Goal: Information Seeking & Learning: Learn about a topic

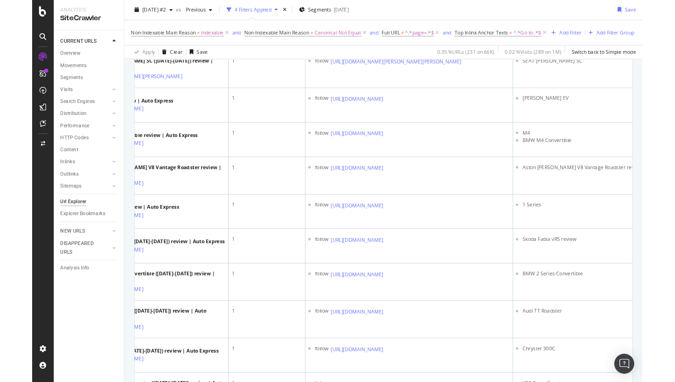
scroll to position [1396, 0]
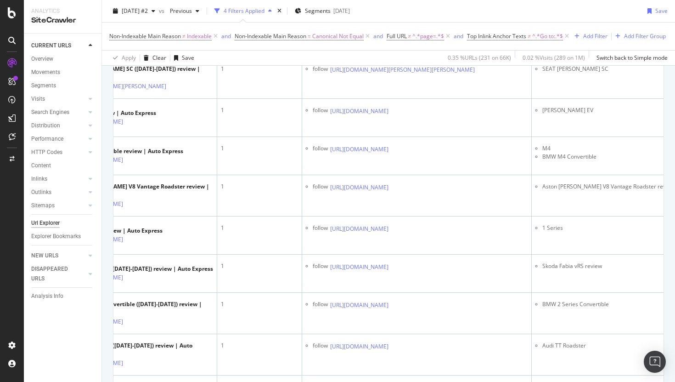
click at [436, 19] on td "follow https://www.autoexpress.co.uk/car-reviews/38887/fiat" at bounding box center [417, 0] width 230 height 38
click at [398, 34] on icon at bounding box center [395, 32] width 6 height 6
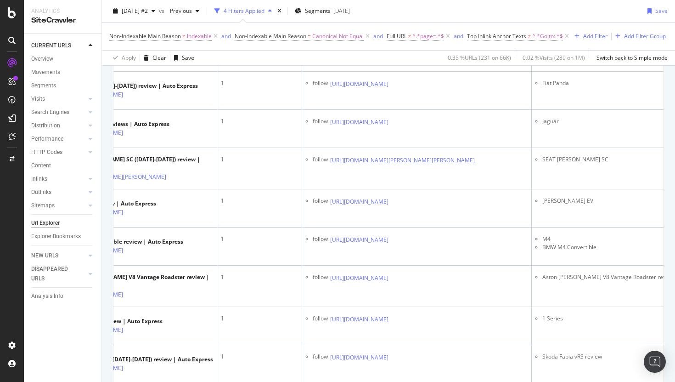
scroll to position [1305, 0]
click at [398, 46] on icon at bounding box center [395, 43] width 6 height 6
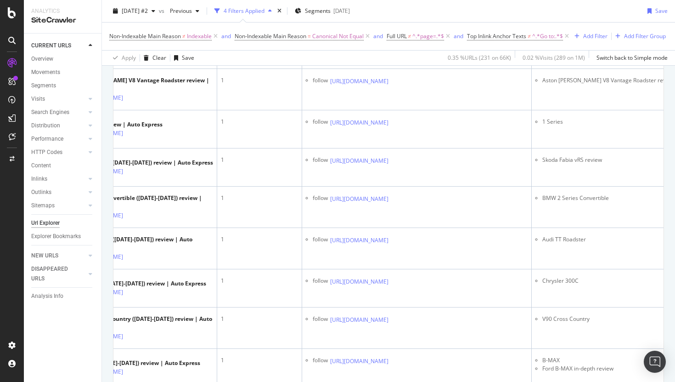
scroll to position [1514, 0]
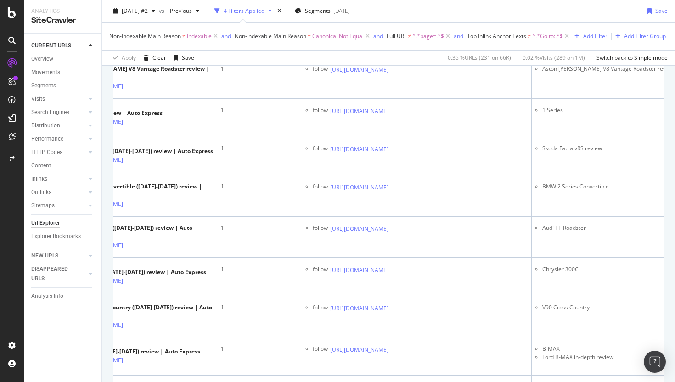
click at [398, 34] on icon at bounding box center [395, 32] width 6 height 6
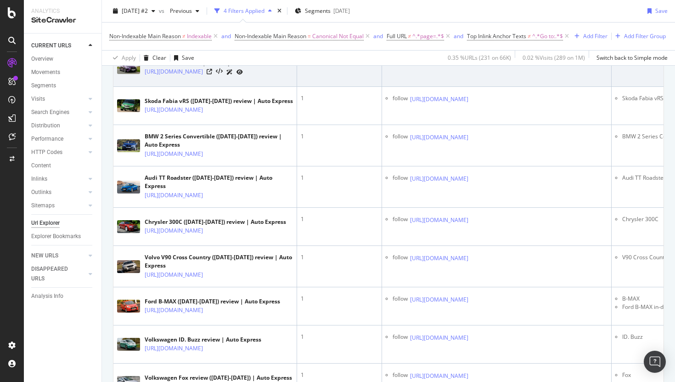
scroll to position [0, 80]
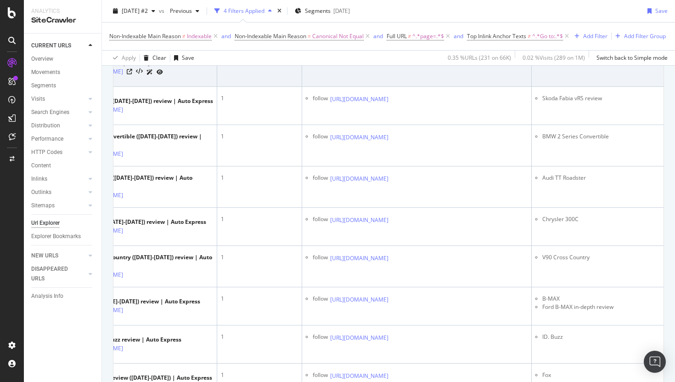
click at [398, 64] on icon at bounding box center [395, 61] width 6 height 6
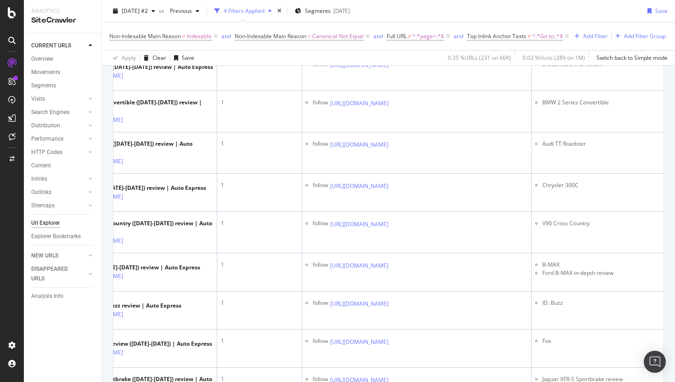
scroll to position [1602, 0]
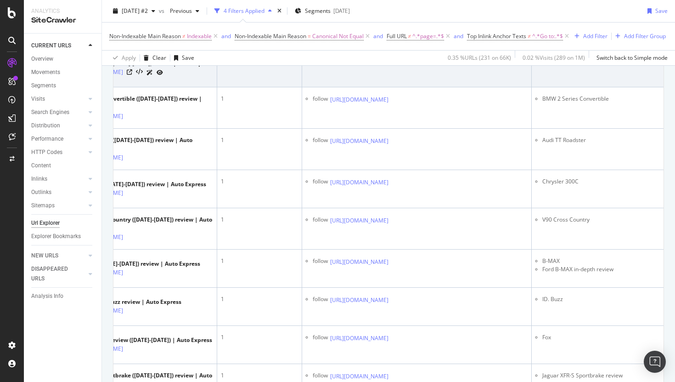
click at [398, 64] on icon at bounding box center [395, 62] width 6 height 6
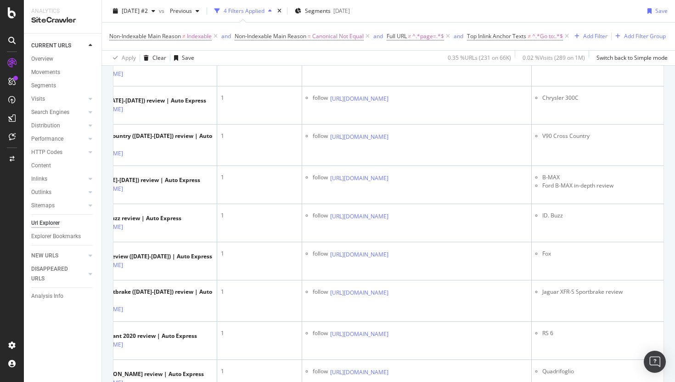
scroll to position [1705, 0]
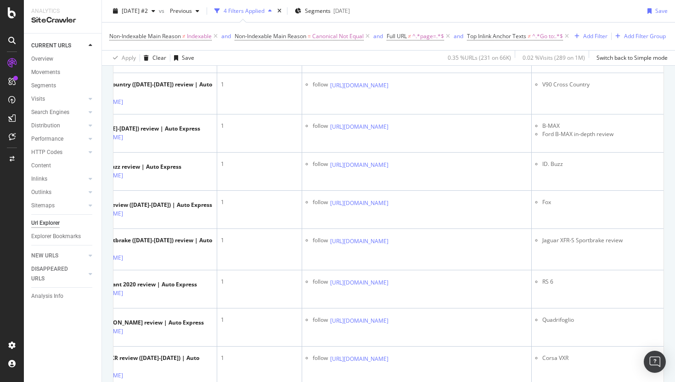
scroll to position [1739, 0]
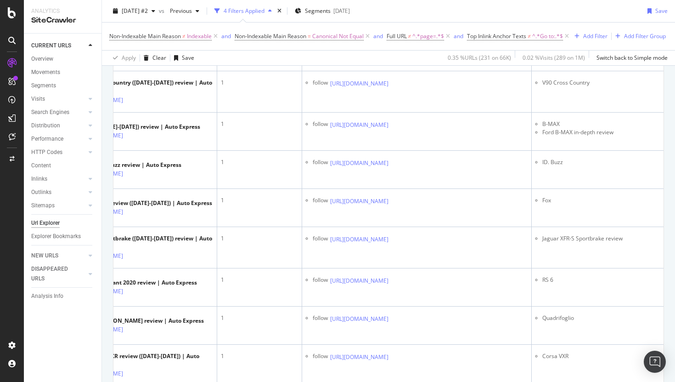
click at [463, 33] on td "follow https://www.autoexpress.co.uk/car-news/95971/auto-express-new-car-awards…" at bounding box center [417, 12] width 230 height 41
click at [398, 48] on icon at bounding box center [395, 46] width 6 height 6
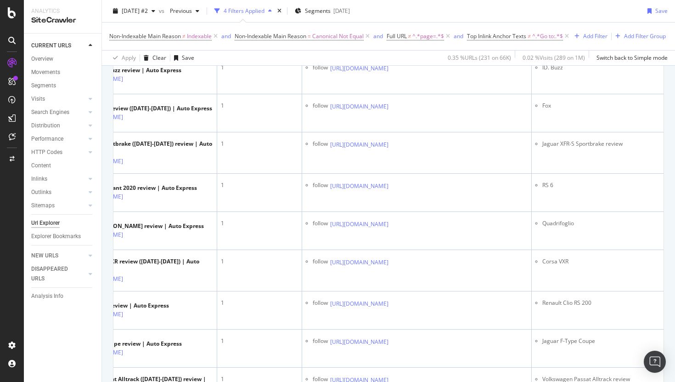
scroll to position [1845, 0]
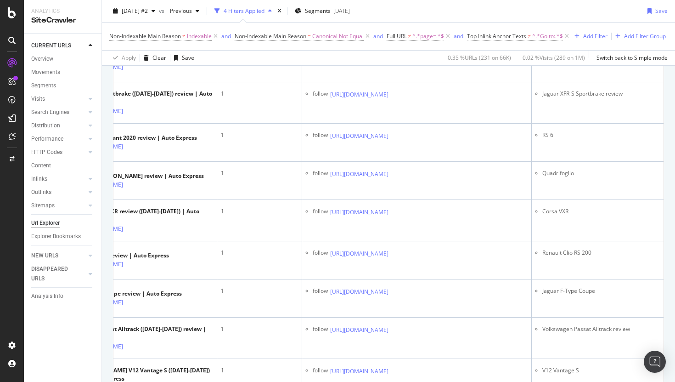
scroll to position [1896, 0]
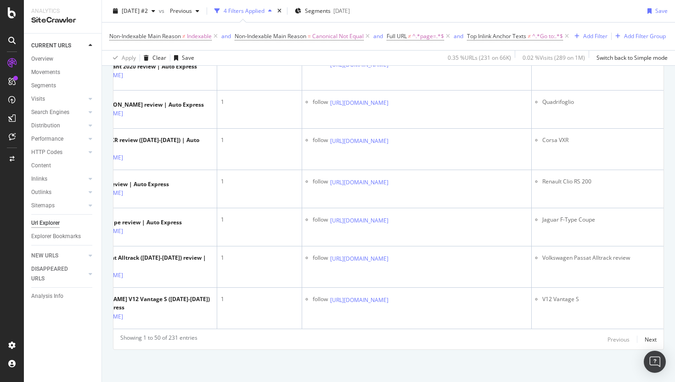
click at [398, 26] on icon at bounding box center [395, 24] width 6 height 6
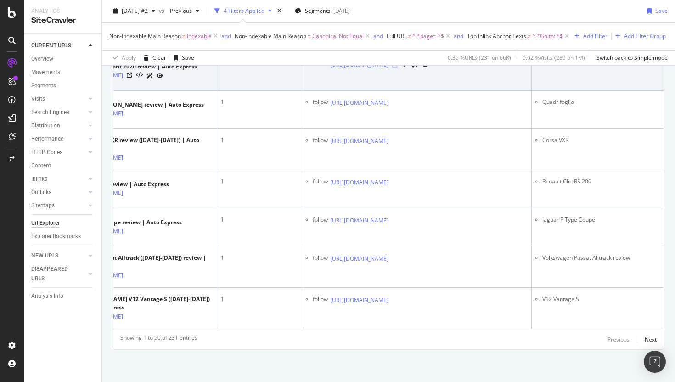
click at [398, 68] on icon at bounding box center [395, 65] width 6 height 6
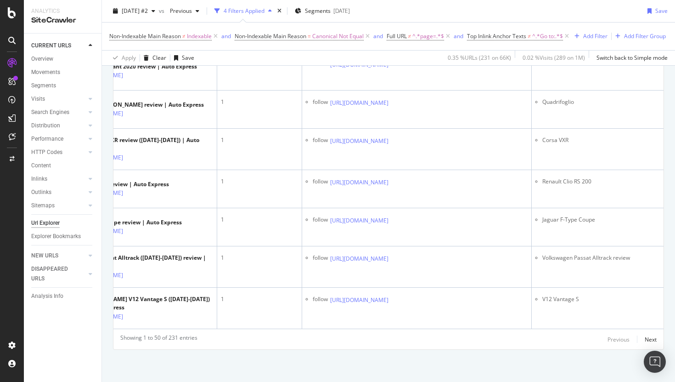
scroll to position [2072, 0]
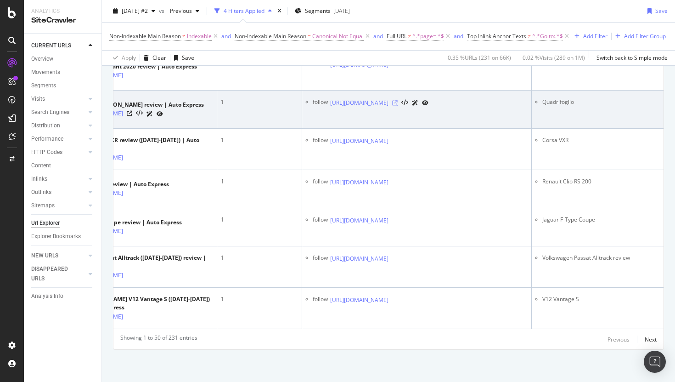
click at [398, 106] on icon at bounding box center [395, 103] width 6 height 6
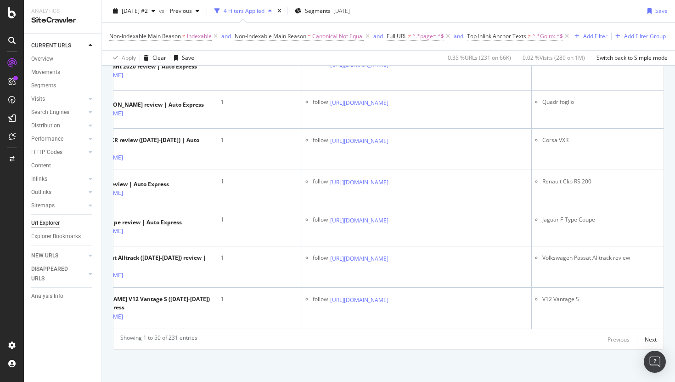
scroll to position [2158, 0]
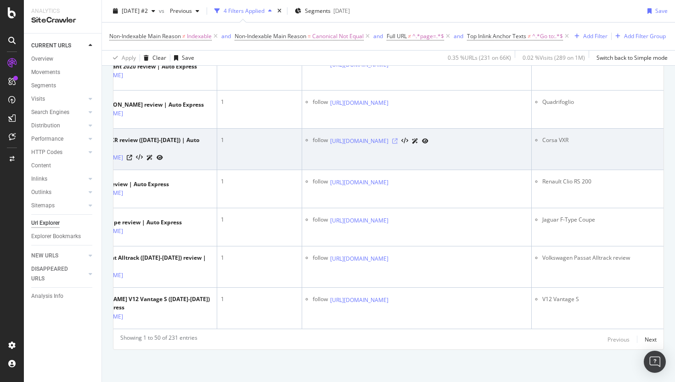
click at [398, 144] on icon at bounding box center [395, 141] width 6 height 6
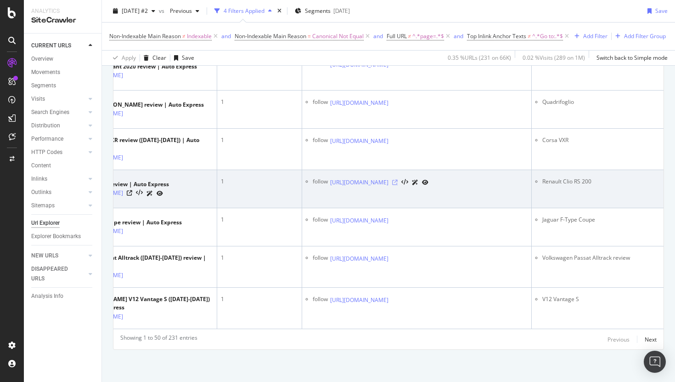
click at [398, 185] on icon at bounding box center [395, 183] width 6 height 6
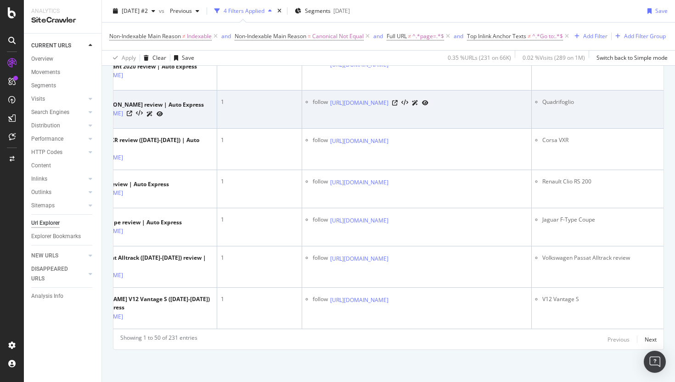
scroll to position [2235, 0]
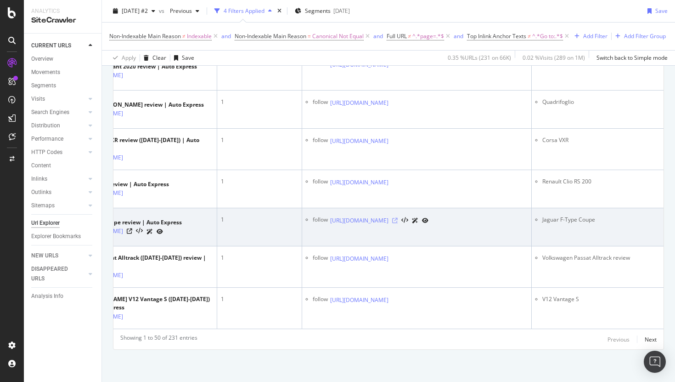
click at [398, 218] on icon at bounding box center [395, 221] width 6 height 6
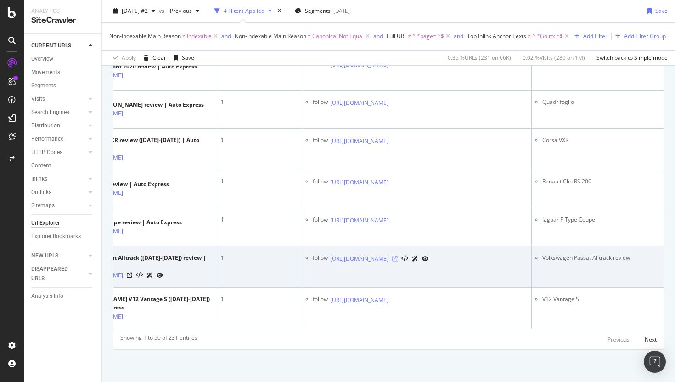
click at [398, 256] on icon at bounding box center [395, 259] width 6 height 6
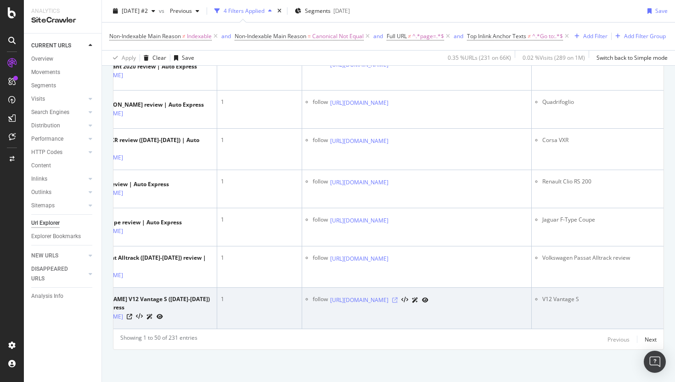
click at [398, 296] on icon at bounding box center [395, 300] width 6 height 6
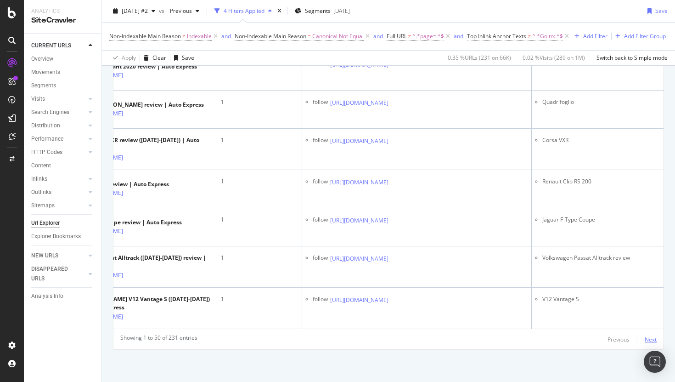
click at [532, 296] on div "Next" at bounding box center [651, 339] width 12 height 8
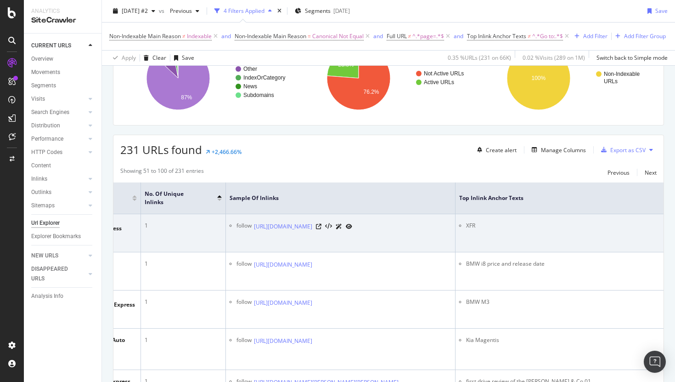
scroll to position [0, 178]
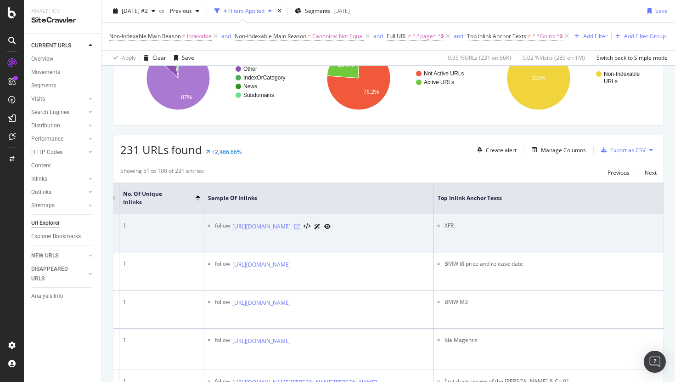
click at [300, 229] on icon at bounding box center [298, 227] width 6 height 6
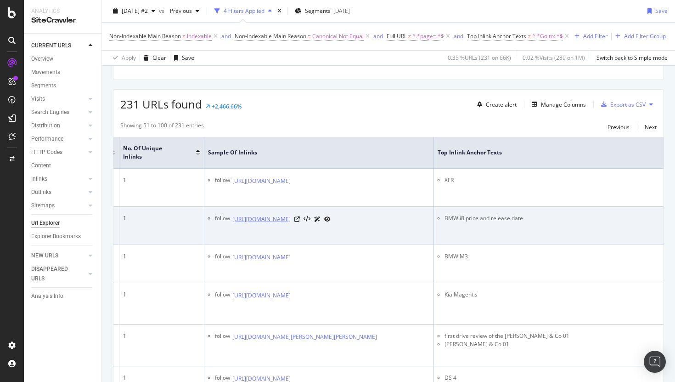
scroll to position [150, 0]
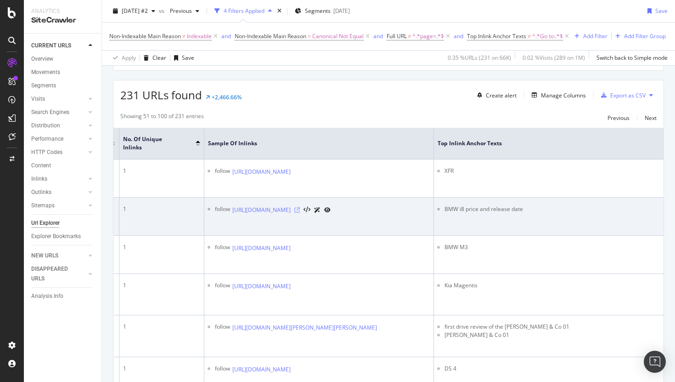
click at [300, 213] on icon at bounding box center [298, 210] width 6 height 6
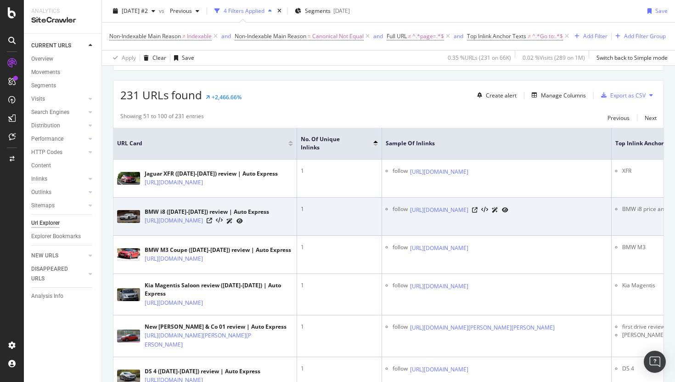
scroll to position [0, 178]
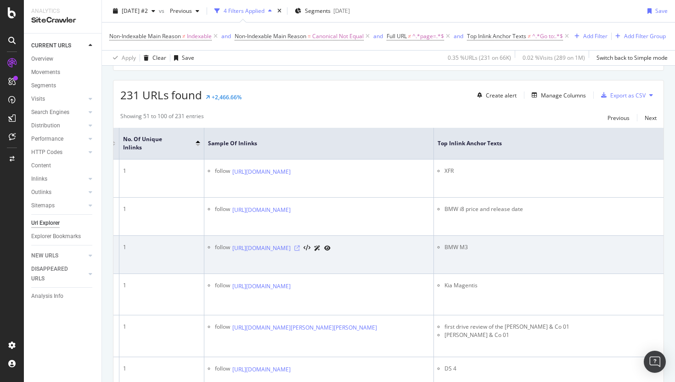
click at [300, 251] on icon at bounding box center [298, 248] width 6 height 6
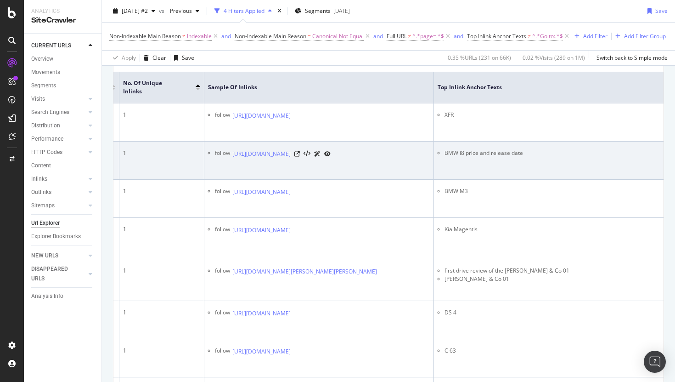
scroll to position [288, 0]
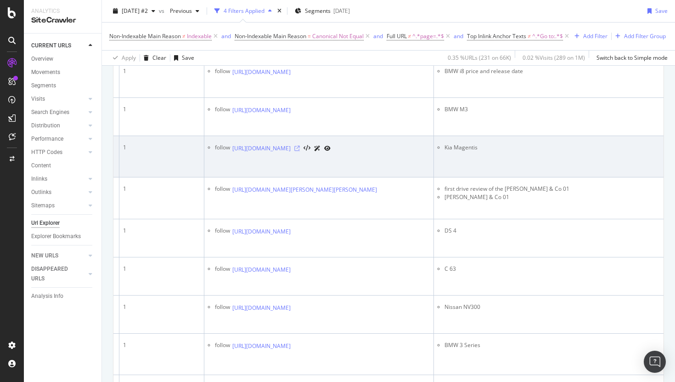
click at [300, 151] on icon at bounding box center [298, 149] width 6 height 6
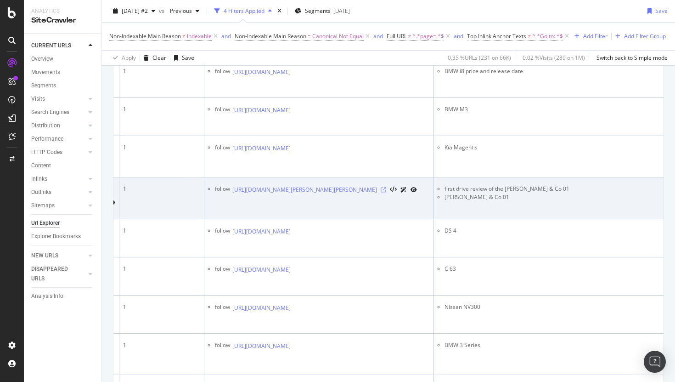
click at [386, 193] on icon at bounding box center [384, 190] width 6 height 6
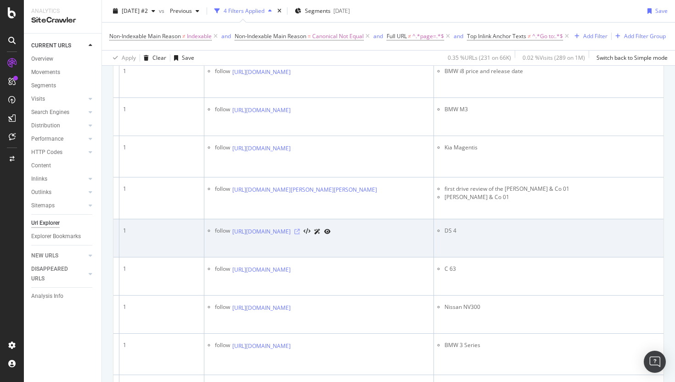
click at [300, 234] on icon at bounding box center [298, 232] width 6 height 6
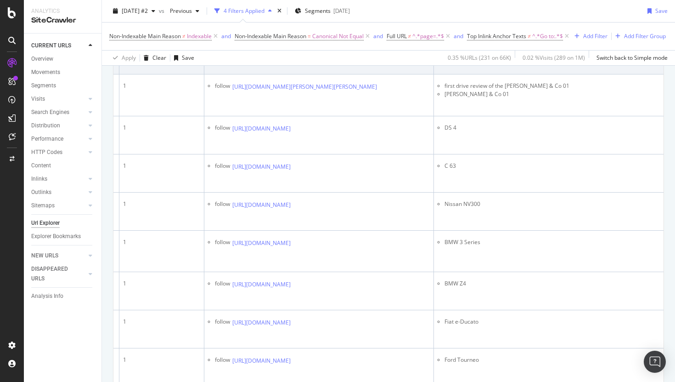
scroll to position [391, 0]
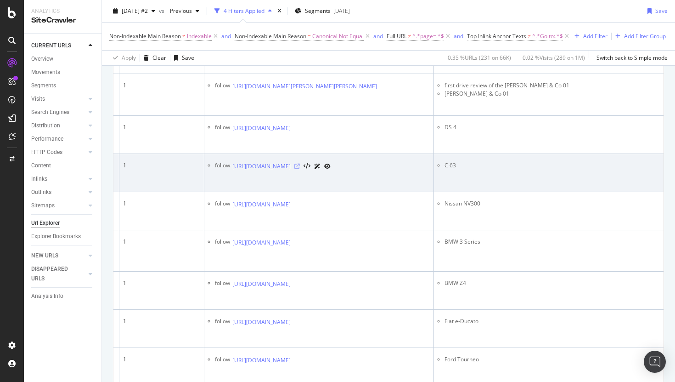
click at [300, 169] on icon at bounding box center [298, 167] width 6 height 6
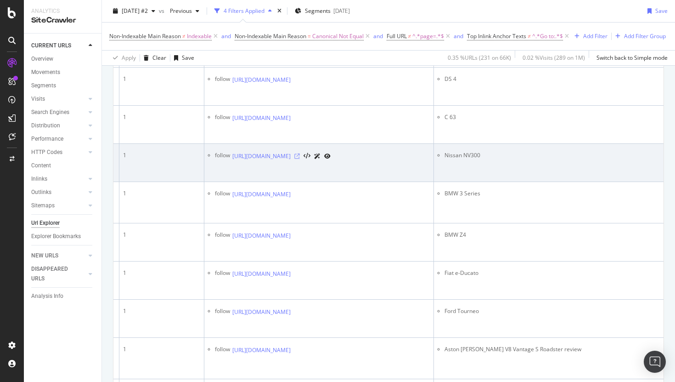
click at [300, 159] on icon at bounding box center [298, 156] width 6 height 6
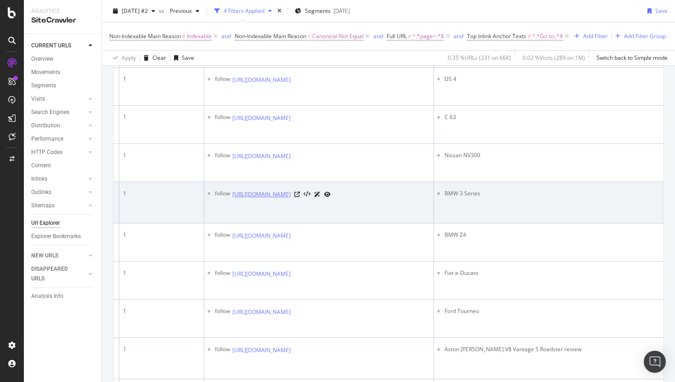
drag, startPoint x: 316, startPoint y: 245, endPoint x: 315, endPoint y: 228, distance: 17.0
click at [315, 223] on td "follow https://www.autoexpress.co.uk/car-reviews/60573/car-hunter-four-seat-con…" at bounding box center [319, 202] width 230 height 41
click at [300, 197] on icon at bounding box center [298, 195] width 6 height 6
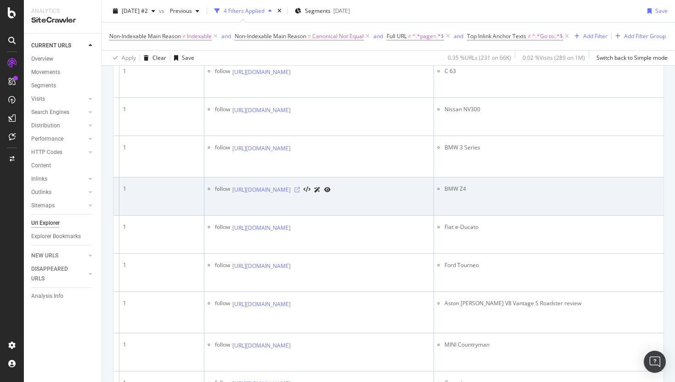
click at [300, 193] on icon at bounding box center [298, 190] width 6 height 6
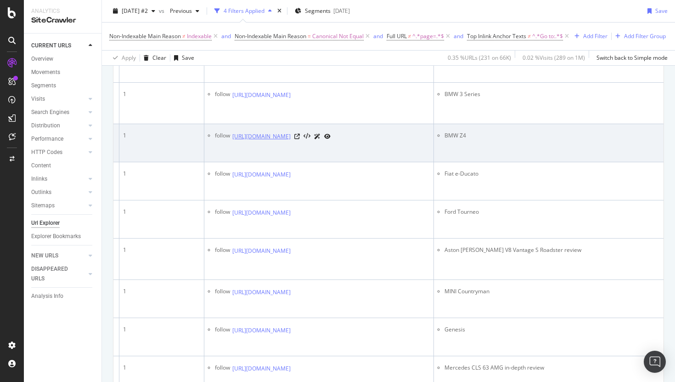
scroll to position [551, 0]
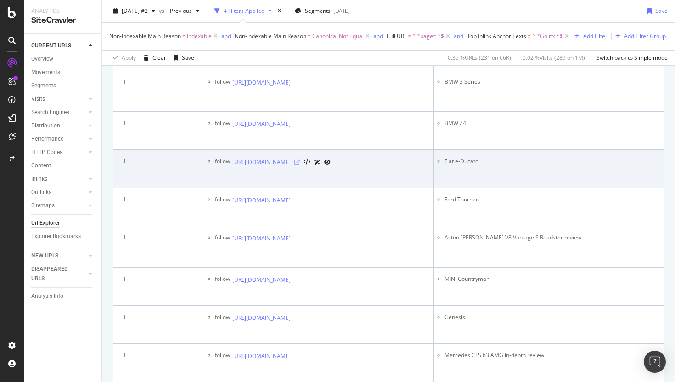
click at [300, 165] on icon at bounding box center [298, 162] width 6 height 6
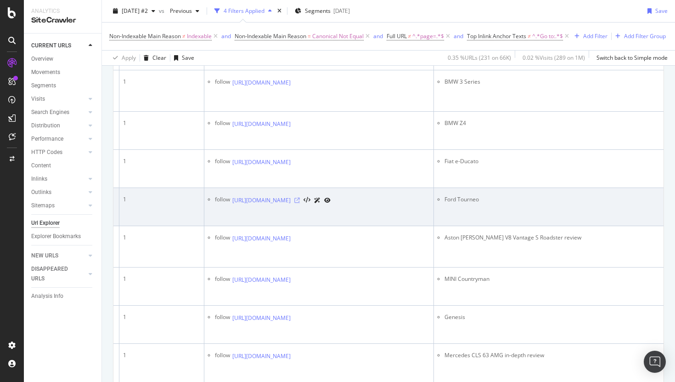
click at [300, 203] on icon at bounding box center [298, 201] width 6 height 6
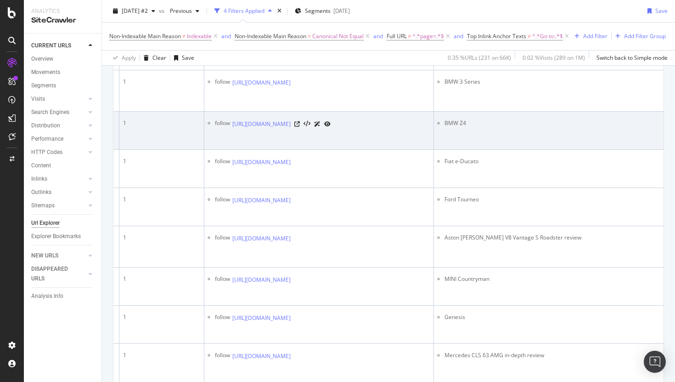
click at [353, 150] on td "follow https://www.autoexpress.co.uk/bmw/z4/106341/new-bmw-z4-sdrive20i-m-sport…" at bounding box center [319, 131] width 230 height 38
click at [300, 127] on icon at bounding box center [298, 124] width 6 height 6
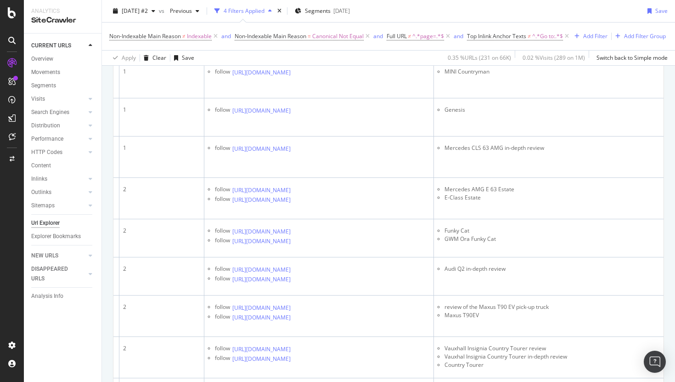
scroll to position [761, 0]
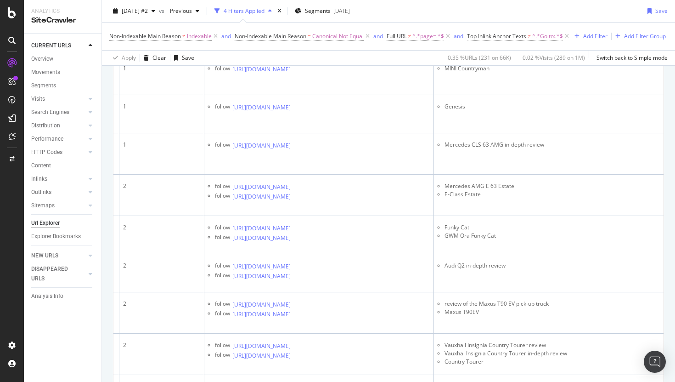
click at [300, 31] on icon at bounding box center [298, 28] width 6 height 6
click at [482, 31] on li "Aston Martin V8 Vantage S Roadster review" at bounding box center [552, 27] width 215 height 8
copy tbody "Aston Martin V8 Vantage S Roadster review"
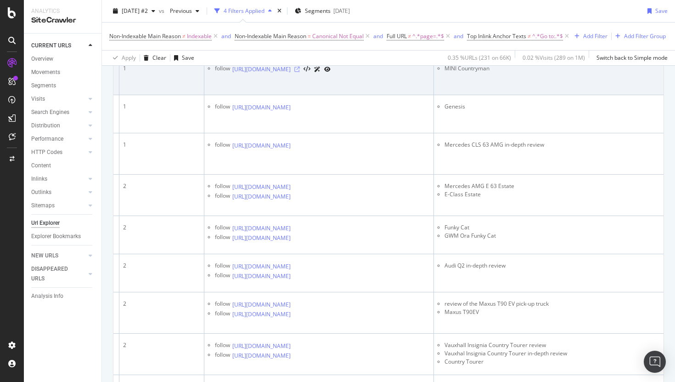
click at [300, 72] on icon at bounding box center [298, 70] width 6 height 6
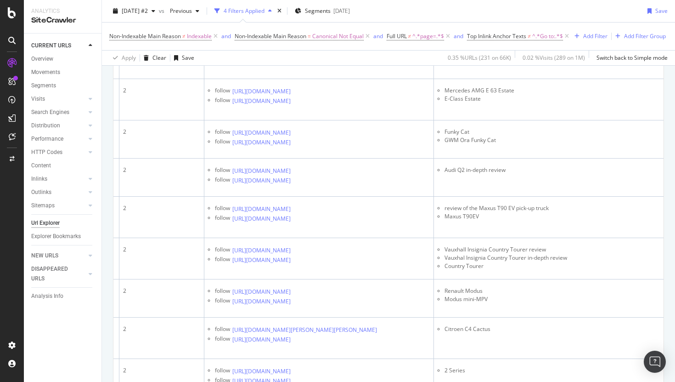
scroll to position [856, 0]
click at [300, 16] on icon at bounding box center [298, 13] width 6 height 6
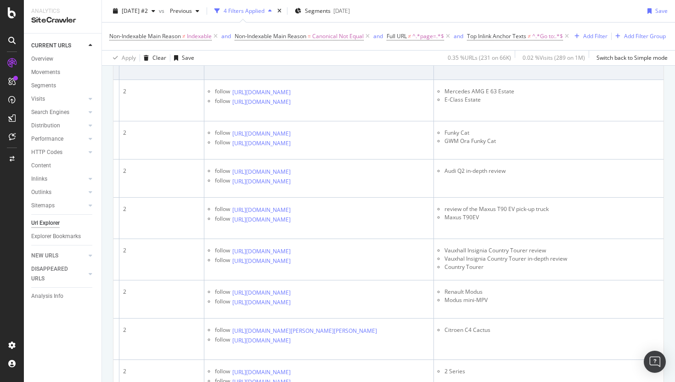
click at [300, 54] on icon at bounding box center [298, 51] width 6 height 6
click at [506, 54] on li "Mercedes CLS 63 AMG in-depth review" at bounding box center [552, 50] width 215 height 8
copy tbody "Mercedes CLS 63 AMG in-depth review"
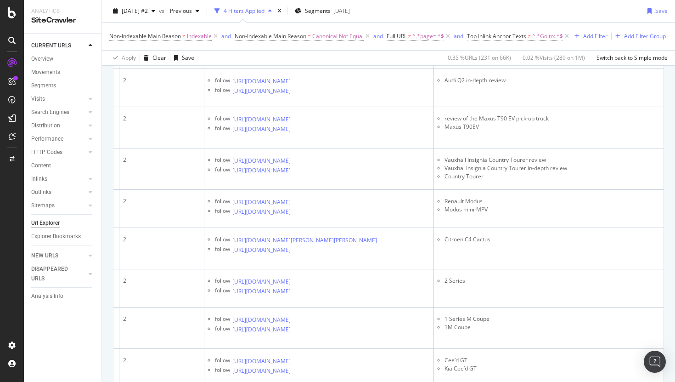
scroll to position [952, 0]
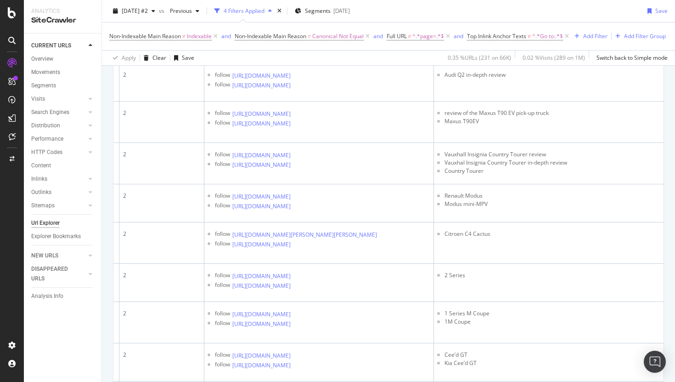
click at [300, 9] on icon at bounding box center [298, 6] width 6 height 6
click at [300, 40] on icon at bounding box center [298, 38] width 6 height 6
click at [300, 50] on icon at bounding box center [298, 48] width 6 height 6
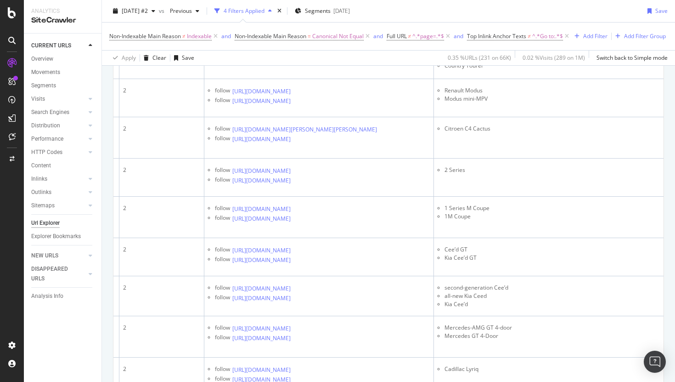
scroll to position [1055, 0]
copy tbody "Audi Q2 in-depth review"
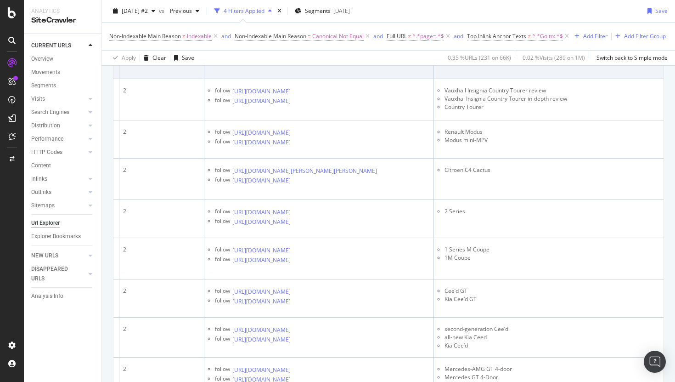
scroll to position [1015, 0]
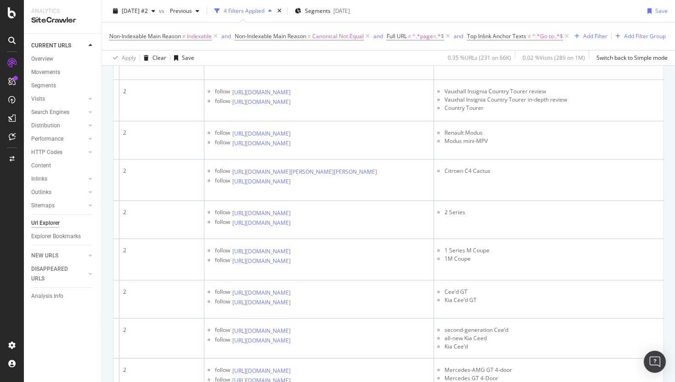
click at [300, 16] on icon at bounding box center [298, 13] width 6 height 6
click at [300, 25] on icon at bounding box center [298, 23] width 6 height 6
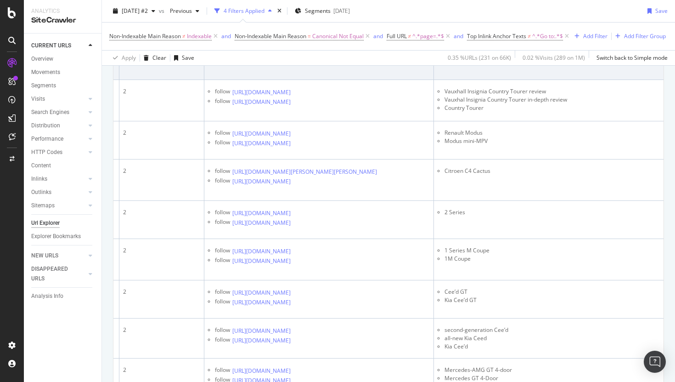
click at [300, 54] on icon at bounding box center [298, 51] width 6 height 6
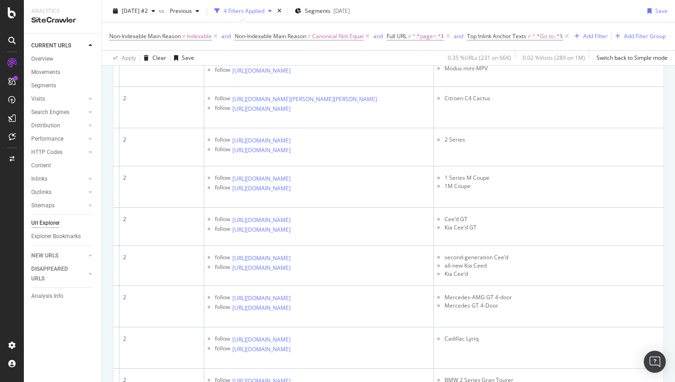
scroll to position [1097, 0]
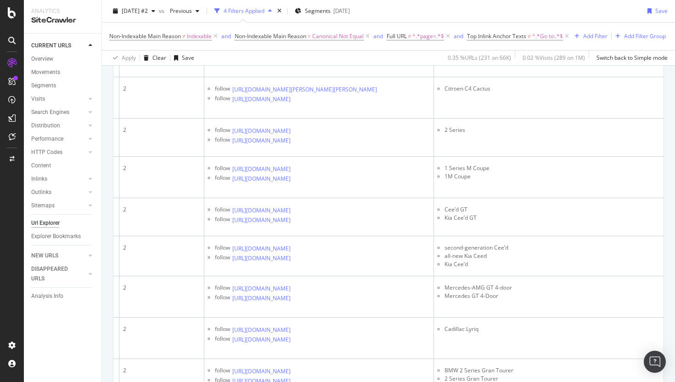
copy li "review of the Maxus T90 EV pick-up truck"
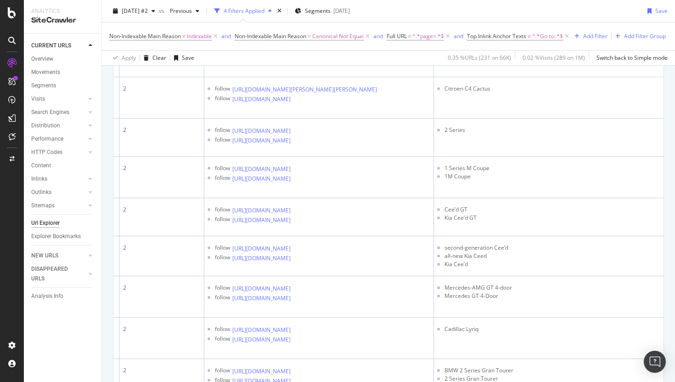
copy li "review of the Maxus T90 EV pick-up truck"
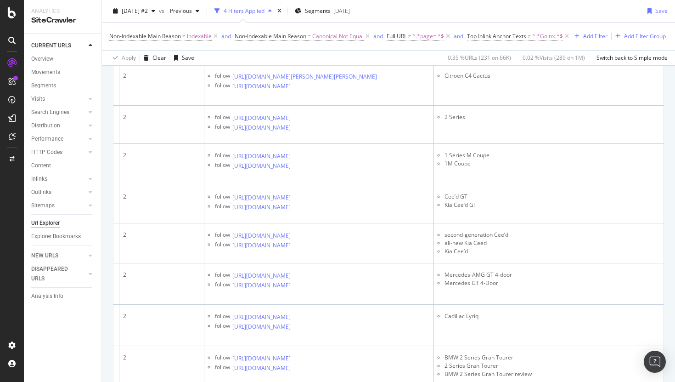
scroll to position [1122, 0]
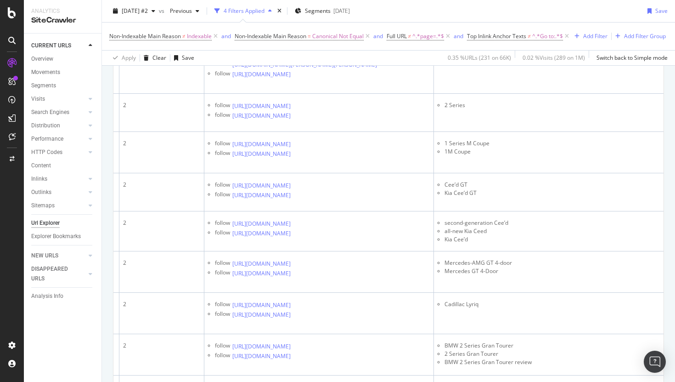
drag, startPoint x: 486, startPoint y: 146, endPoint x: 445, endPoint y: 147, distance: 40.5
click at [445, 5] on li "Country Tourer" at bounding box center [552, 1] width 215 height 8
copy li "Country Tourer"
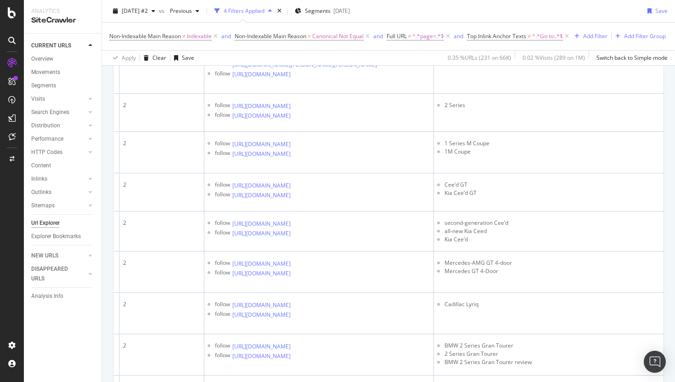
click at [300, 29] on icon at bounding box center [298, 27] width 6 height 6
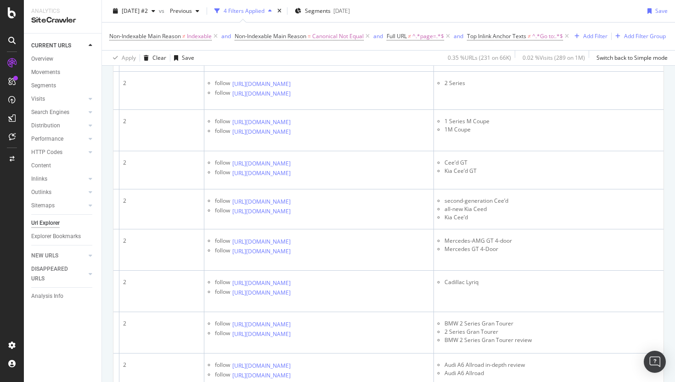
click at [300, 17] on icon at bounding box center [298, 14] width 6 height 6
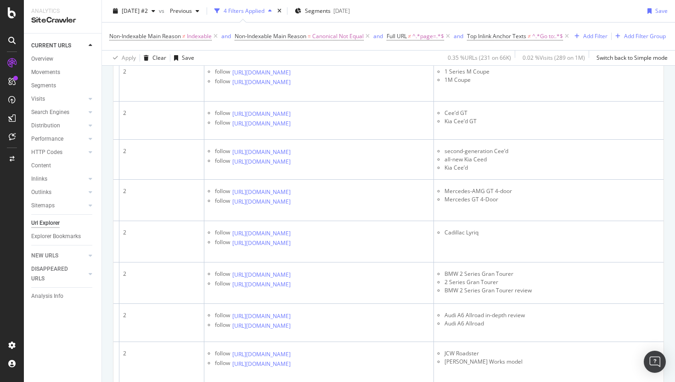
scroll to position [1219, 0]
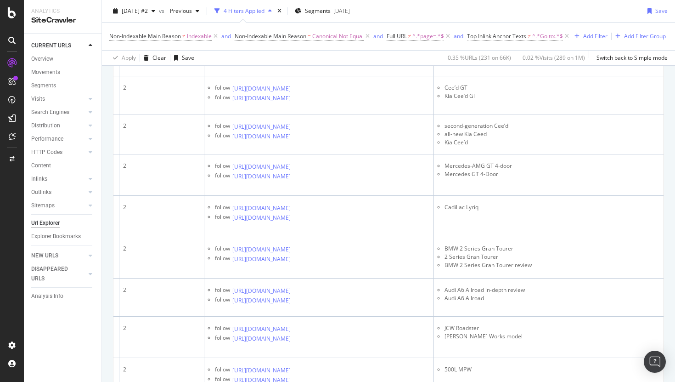
click at [300, 12] on icon at bounding box center [298, 9] width 6 height 6
click at [300, 22] on icon at bounding box center [298, 19] width 6 height 6
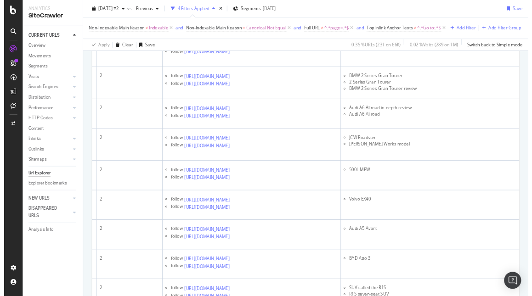
scroll to position [1371, 0]
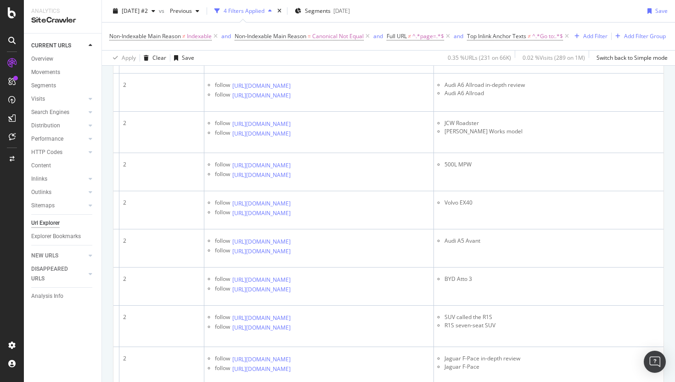
scroll to position [1437, 0]
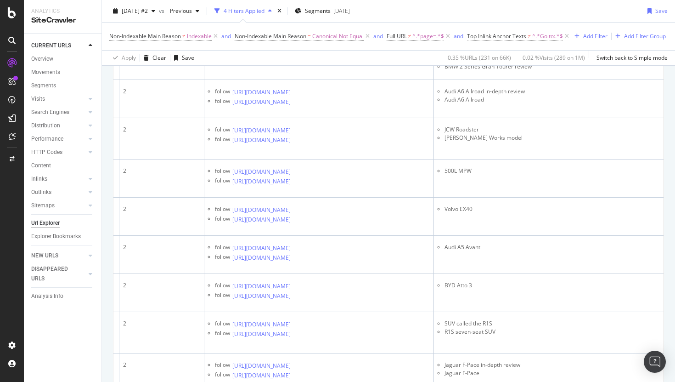
scroll to position [1418, 0]
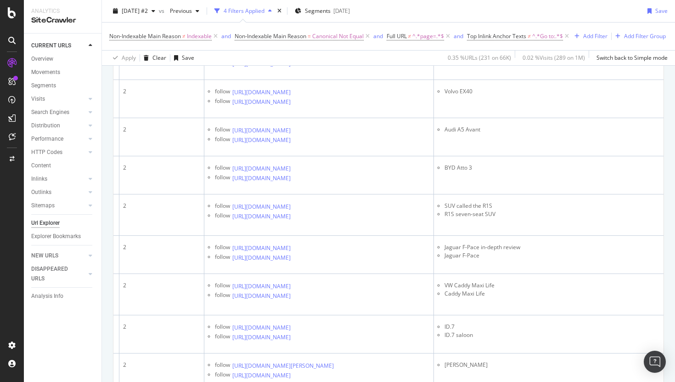
scroll to position [1539, 0]
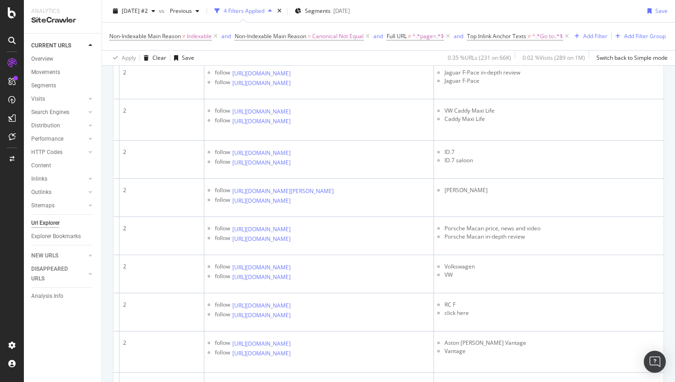
scroll to position [1709, 0]
click at [40, 105] on div "SiteCrawler" at bounding box center [50, 103] width 33 height 9
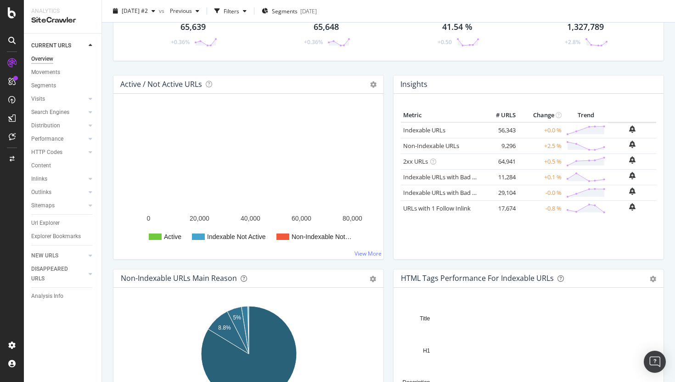
scroll to position [62, 0]
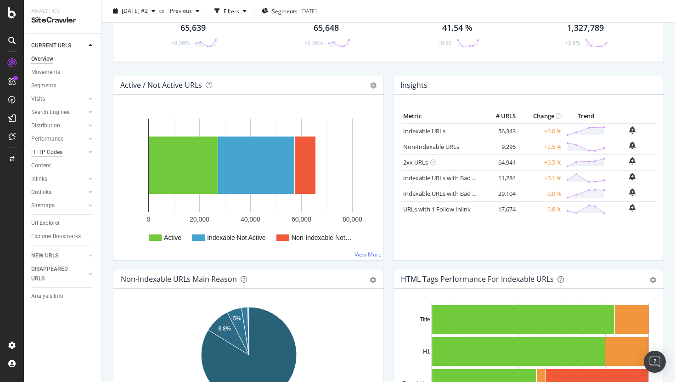
click at [49, 151] on div "HTTP Codes" at bounding box center [46, 152] width 31 height 10
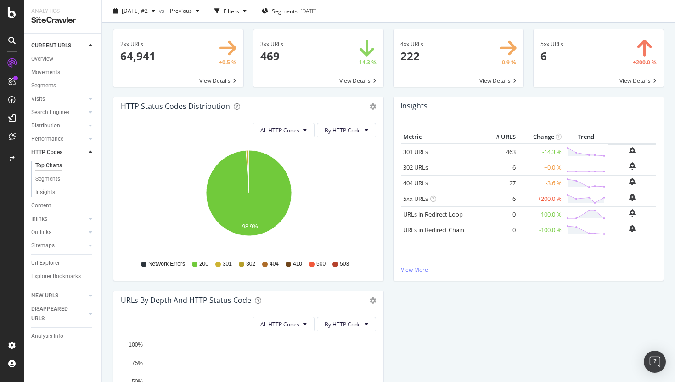
scroll to position [25, 0]
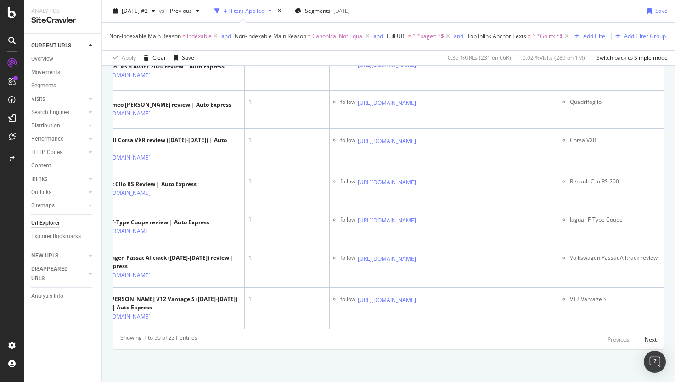
scroll to position [0, 80]
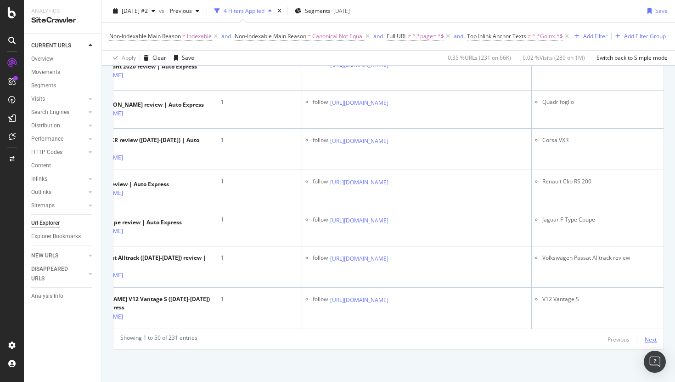
click at [532, 296] on div "Next" at bounding box center [651, 339] width 12 height 8
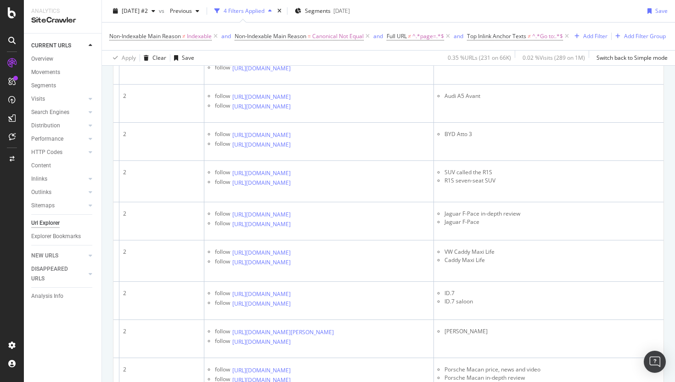
scroll to position [1568, 0]
drag, startPoint x: 487, startPoint y: 244, endPoint x: 446, endPoint y: 245, distance: 41.4
copy li "Audi A6 Allroad"
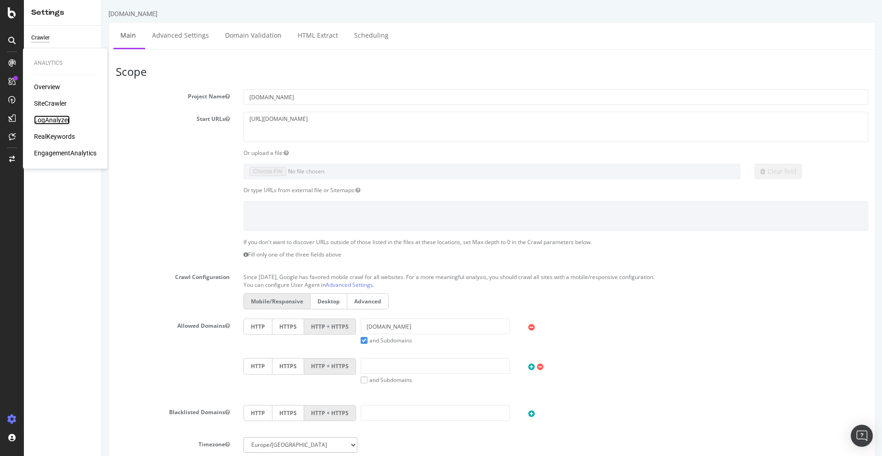
click at [56, 122] on div "LogAnalyzer" at bounding box center [52, 119] width 36 height 9
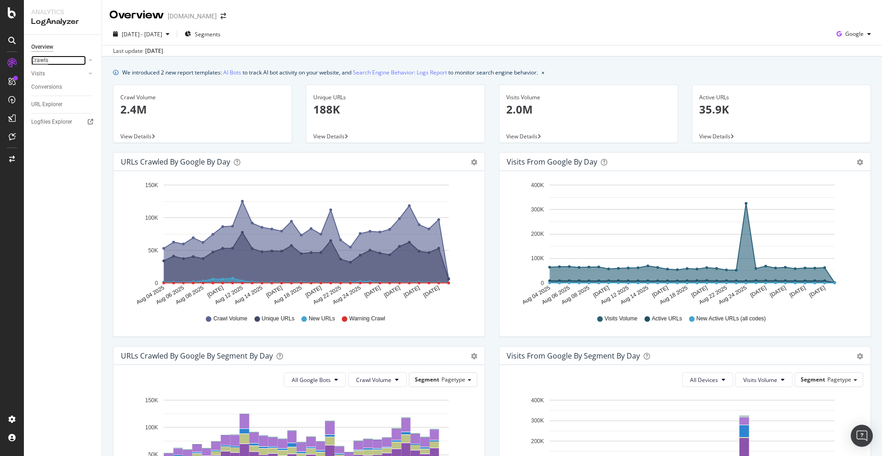
click at [40, 60] on div "Crawls" at bounding box center [39, 61] width 17 height 10
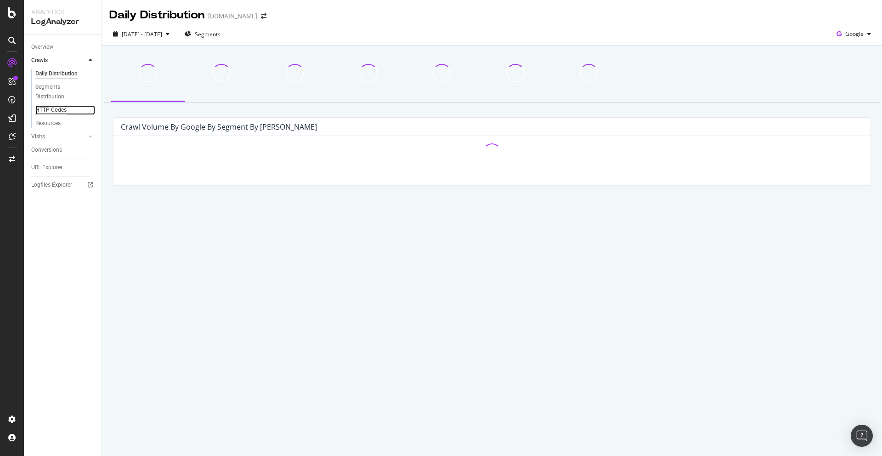
click at [50, 108] on div "HTTP Codes" at bounding box center [50, 110] width 31 height 10
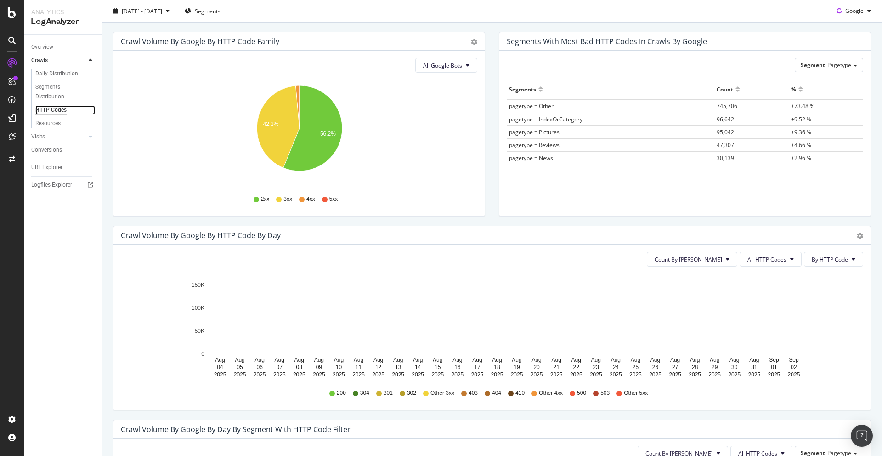
scroll to position [206, 0]
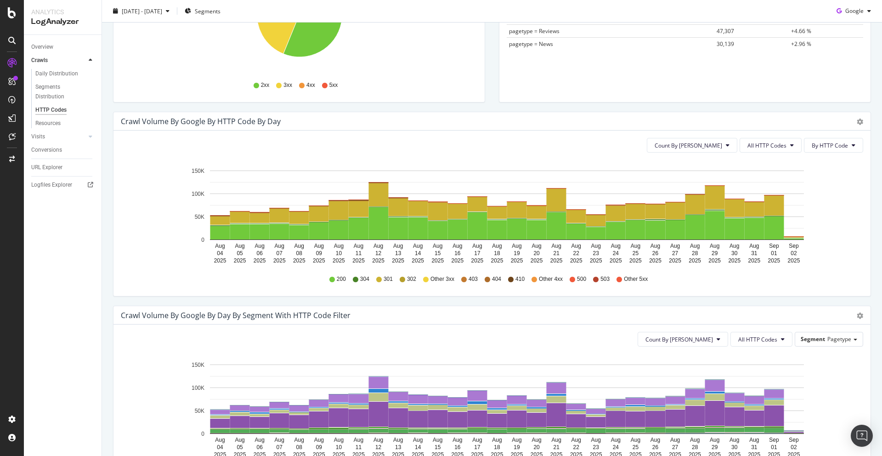
click at [787, 136] on div "Count By Day All HTTP Codes By HTTP Code Hold CMD (⌘) while clicking to filter …" at bounding box center [491, 212] width 757 height 165
click at [782, 143] on span "All HTTP Codes" at bounding box center [767, 146] width 39 height 8
click at [778, 215] on span "3xx family" at bounding box center [772, 214] width 46 height 8
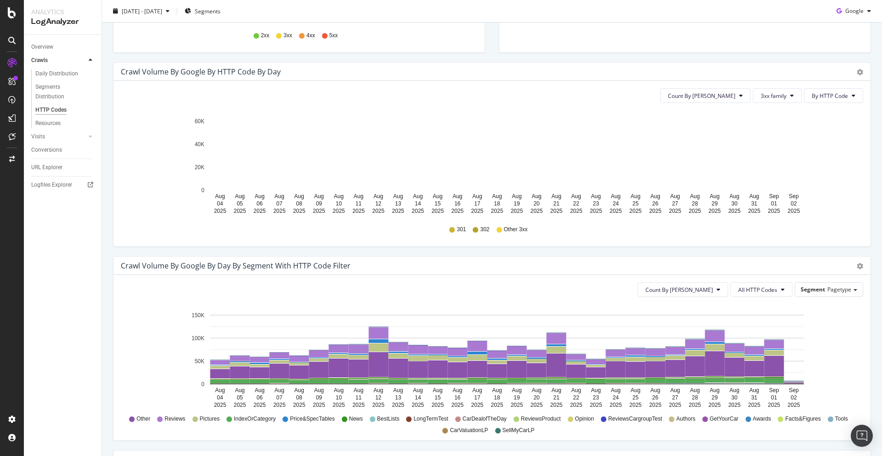
scroll to position [257, 0]
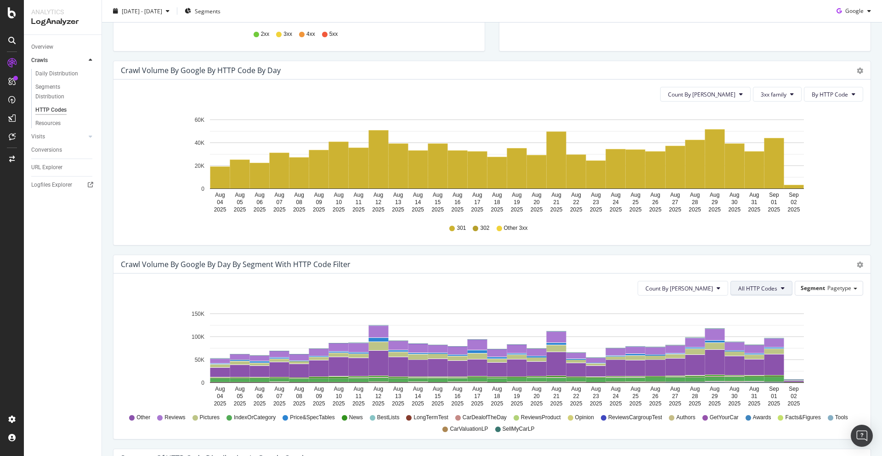
click at [745, 292] on span "All HTTP Codes" at bounding box center [757, 288] width 39 height 8
click at [771, 397] on div "3xx family" at bounding box center [762, 391] width 61 height 13
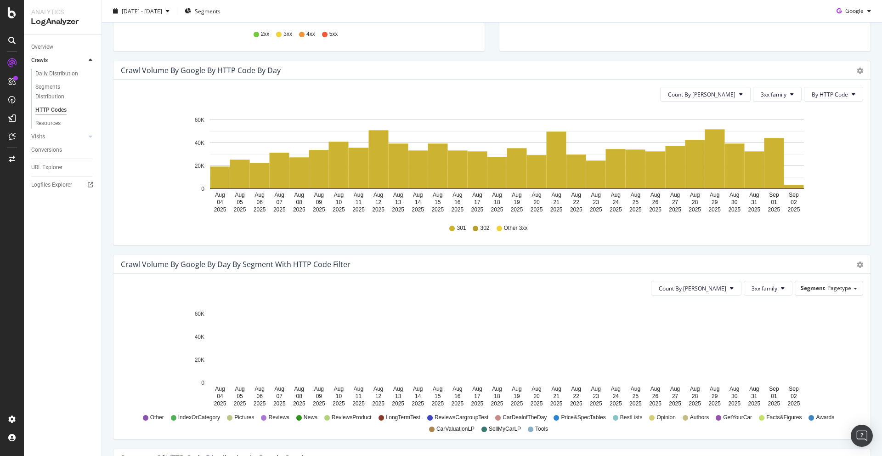
scroll to position [337, 0]
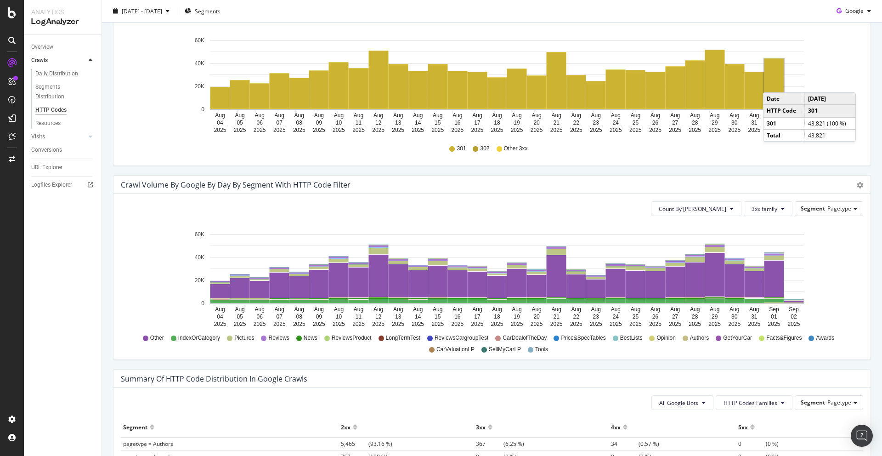
click at [773, 83] on rect "A chart." at bounding box center [775, 84] width 20 height 50
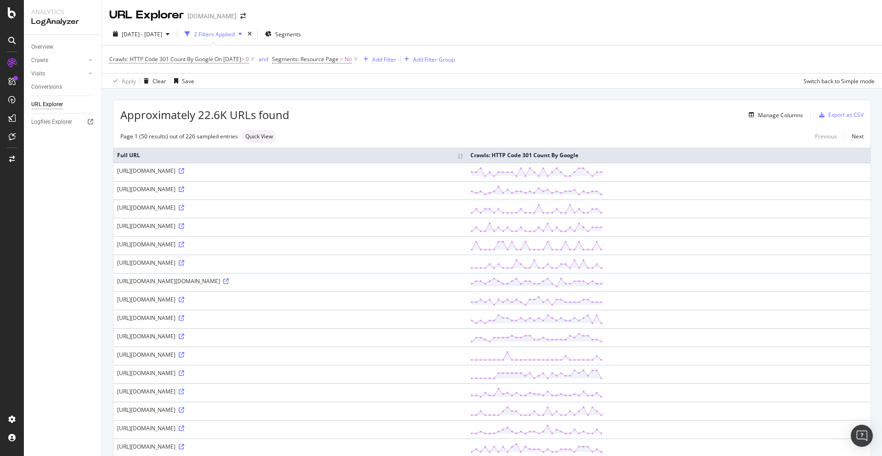
drag, startPoint x: 345, startPoint y: 170, endPoint x: 194, endPoint y: 170, distance: 150.7
click at [194, 170] on div "[URL][DOMAIN_NAME]" at bounding box center [290, 171] width 346 height 8
copy div "/102681/new-2018-porsche-911-gt3-rs-ride-review-pictures"
click at [795, 118] on div "Manage Columns" at bounding box center [780, 115] width 45 height 8
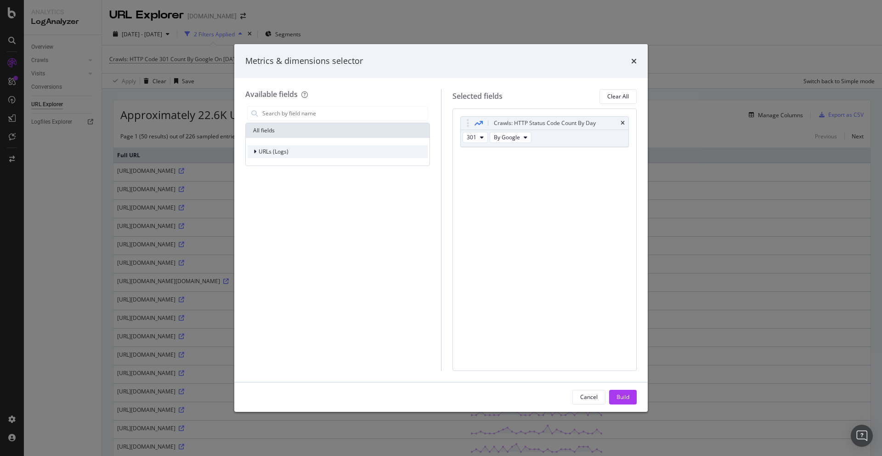
click at [279, 153] on span "URLs (Logs)" at bounding box center [274, 151] width 30 height 8
click at [266, 193] on span "Crawls" at bounding box center [272, 194] width 17 height 8
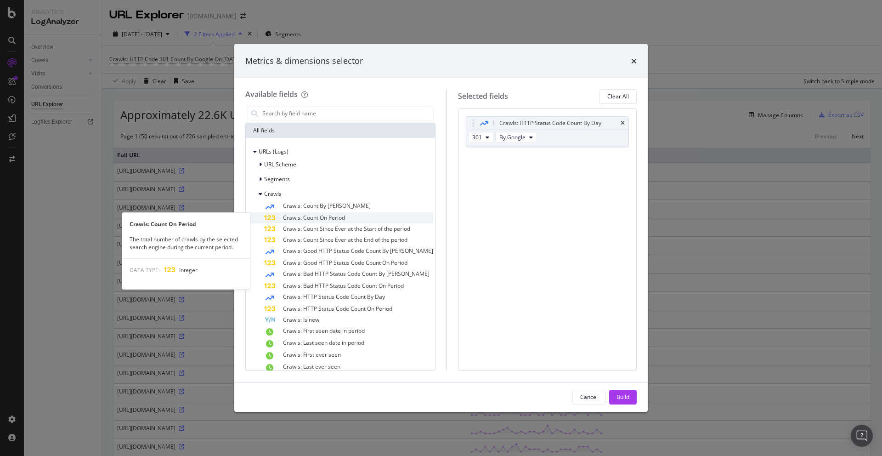
click at [329, 217] on span "Crawls: Count On Period" at bounding box center [314, 218] width 62 height 8
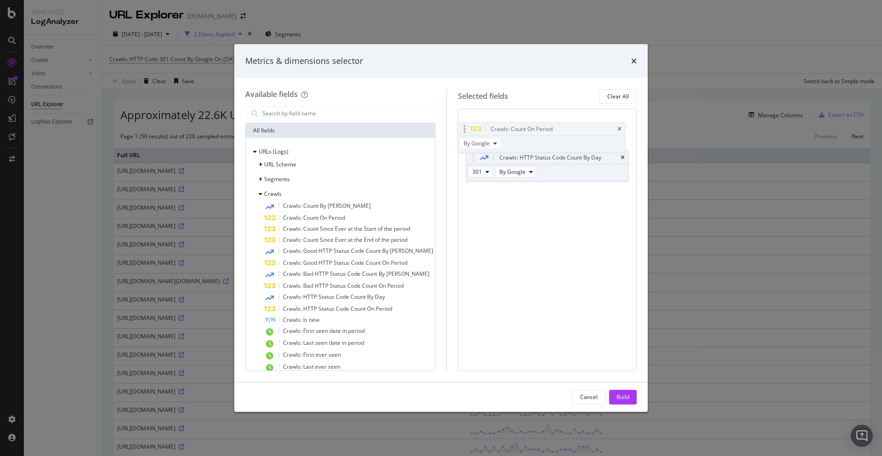
drag, startPoint x: 534, startPoint y: 159, endPoint x: 529, endPoint y: 121, distance: 38.0
click at [529, 120] on body "Analytics LogAnalyzer Overview Crawls Daily Distribution Segments Distribution …" at bounding box center [441, 228] width 882 height 456
click at [623, 396] on div "Build" at bounding box center [623, 397] width 13 height 8
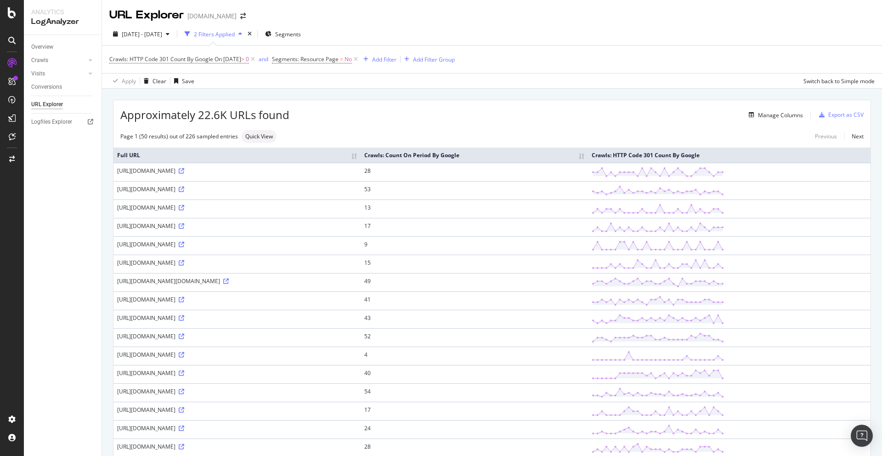
click at [361, 163] on th "Full URL" at bounding box center [236, 154] width 247 height 15
click at [361, 159] on th "Full URL" at bounding box center [236, 154] width 247 height 15
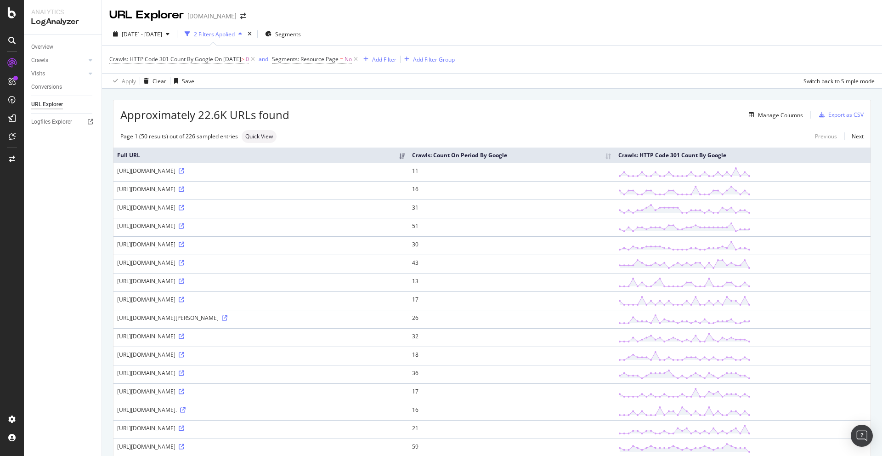
click at [610, 157] on th "Crawls: Count On Period By Google" at bounding box center [511, 154] width 206 height 15
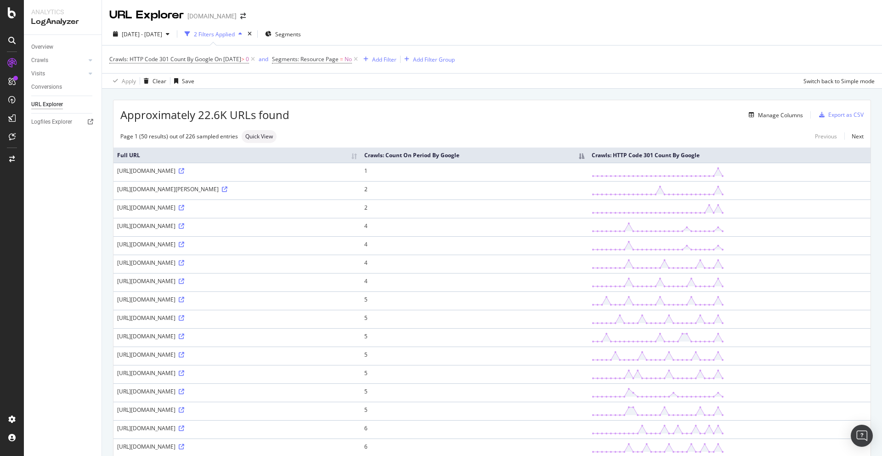
click at [588, 157] on th "Crawls: Count On Period By Google" at bounding box center [474, 154] width 227 height 15
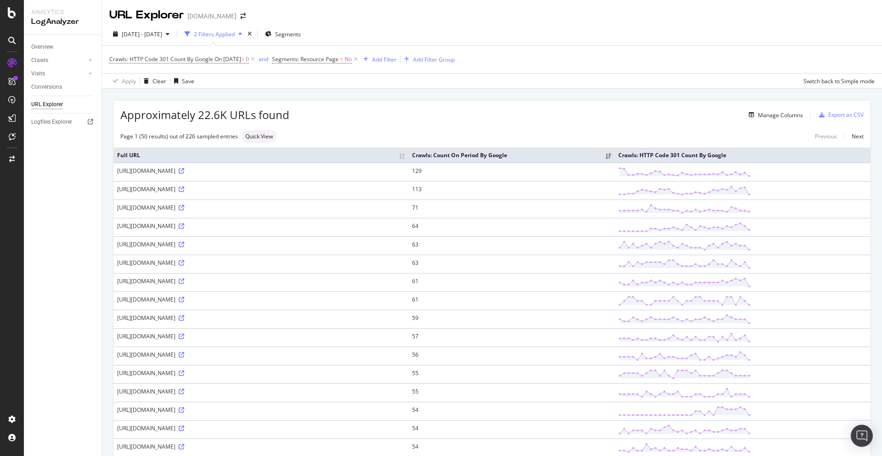
drag, startPoint x: 305, startPoint y: 171, endPoint x: 198, endPoint y: 168, distance: 107.1
click at [198, 168] on div "[URL][DOMAIN_NAME]" at bounding box center [261, 171] width 288 height 8
copy div "/electric-cars/86169/best-electric-cars-buy"
click at [184, 170] on icon at bounding box center [182, 171] width 6 height 6
drag, startPoint x: 394, startPoint y: 188, endPoint x: 198, endPoint y: 189, distance: 196.6
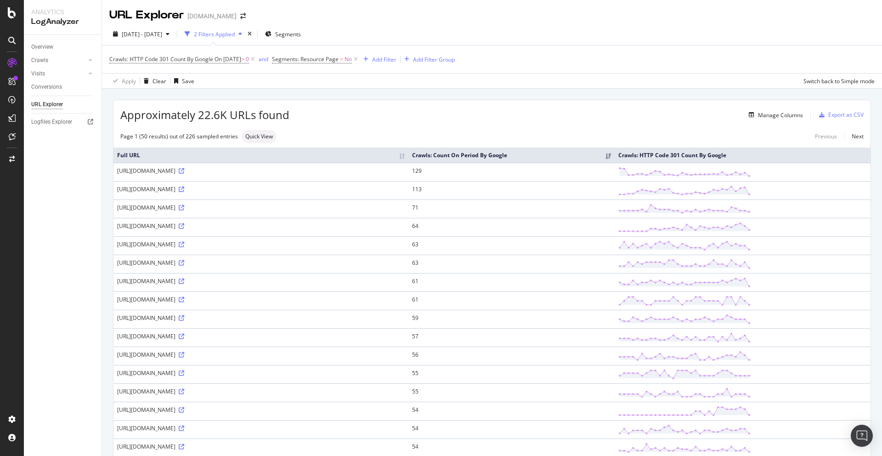
click at [198, 189] on div "[URL][DOMAIN_NAME]" at bounding box center [261, 189] width 288 height 8
copy div "/skoda/92580/next-skoda-roomster-on-hold-but-superb-range-set-to-expand"
click at [306, 218] on td "[URL][DOMAIN_NAME]" at bounding box center [260, 227] width 295 height 18
drag, startPoint x: 337, startPoint y: 207, endPoint x: 195, endPoint y: 206, distance: 142.0
click at [195, 206] on div "[URL][DOMAIN_NAME]" at bounding box center [261, 208] width 288 height 8
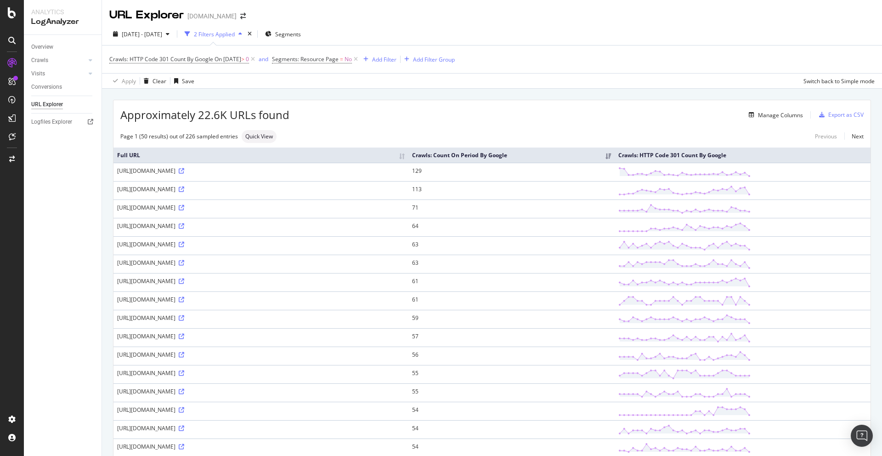
copy div "/porsche/macan/66664/porsche-macan-leaked-pictures"
drag, startPoint x: 349, startPoint y: 244, endPoint x: 196, endPoint y: 243, distance: 153.5
click at [196, 243] on div "[URL][DOMAIN_NAME]" at bounding box center [261, 244] width 288 height 8
copy div "hyundai/i20/94282/hyundai-i20-coupe-10-t-gdi-2016-review"
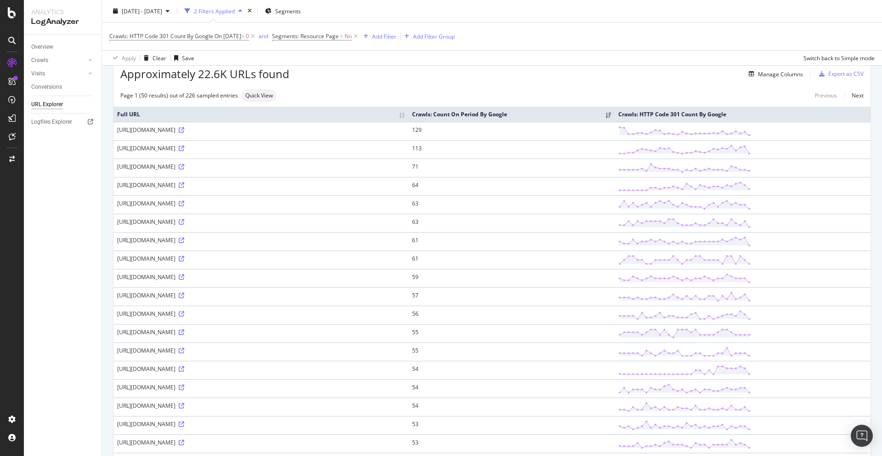
scroll to position [44, 0]
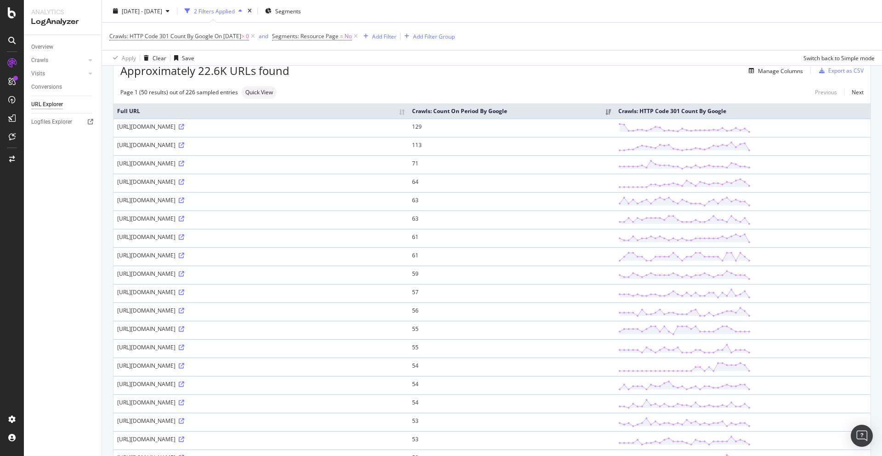
drag, startPoint x: 329, startPoint y: 218, endPoint x: 198, endPoint y: 219, distance: 131.4
click at [198, 219] on div "[URL][DOMAIN_NAME]" at bounding box center [261, 219] width 288 height 8
copy div "toyota/hilux/353811/new-toyota-hilux-2020-review"
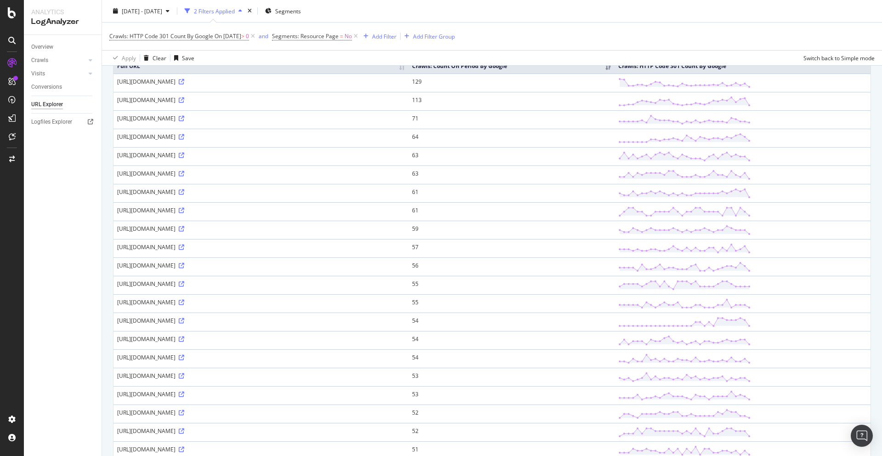
drag, startPoint x: 458, startPoint y: 321, endPoint x: 198, endPoint y: 320, distance: 259.6
click at [198, 320] on div "[URL][DOMAIN_NAME]" at bounding box center [261, 321] width 288 height 8
copy div "nissan/x-trail/367601/hot-and-heavy-new-nissan-x-trail-nismo-preparing-take-dow…"
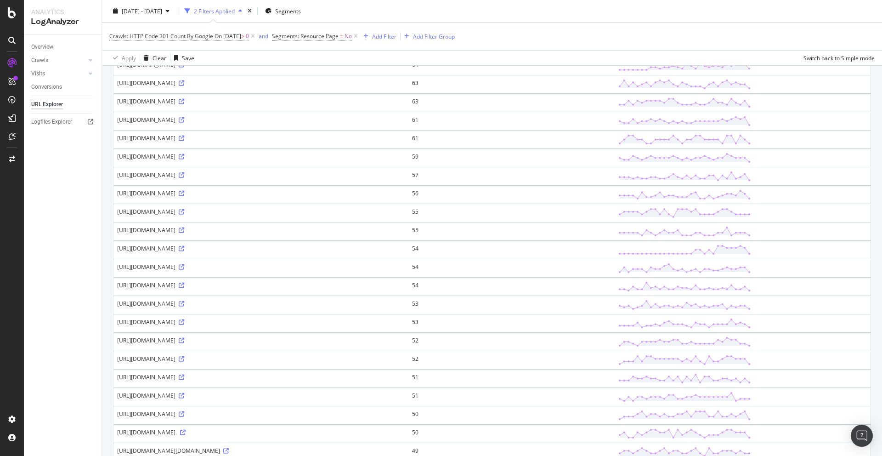
scroll to position [159, 0]
copy div "nissan/x-trail/367601/hot-and-heavy-new-nissan-x-trail-nismo-preparing-take-dow…"
click at [184, 251] on icon at bounding box center [182, 251] width 6 height 6
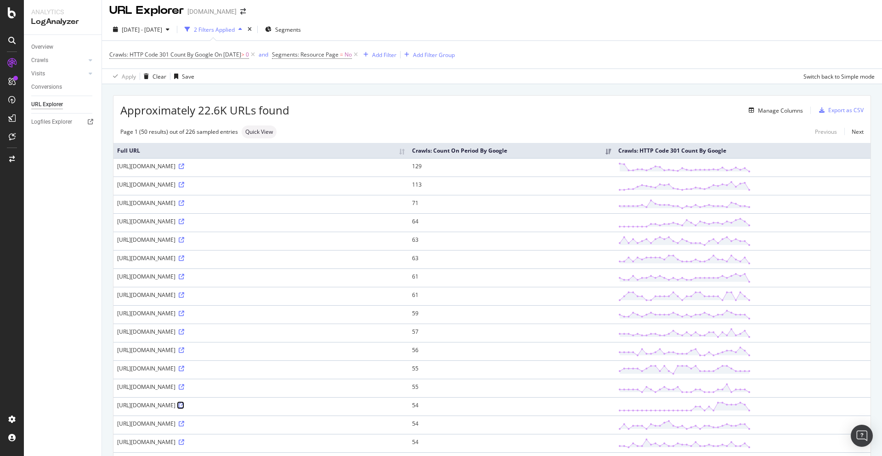
scroll to position [0, 0]
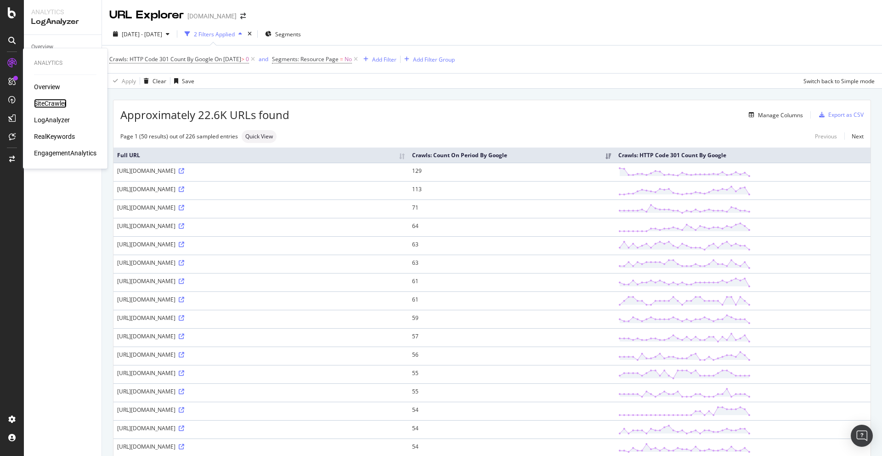
click at [45, 104] on div "SiteCrawler" at bounding box center [50, 103] width 33 height 9
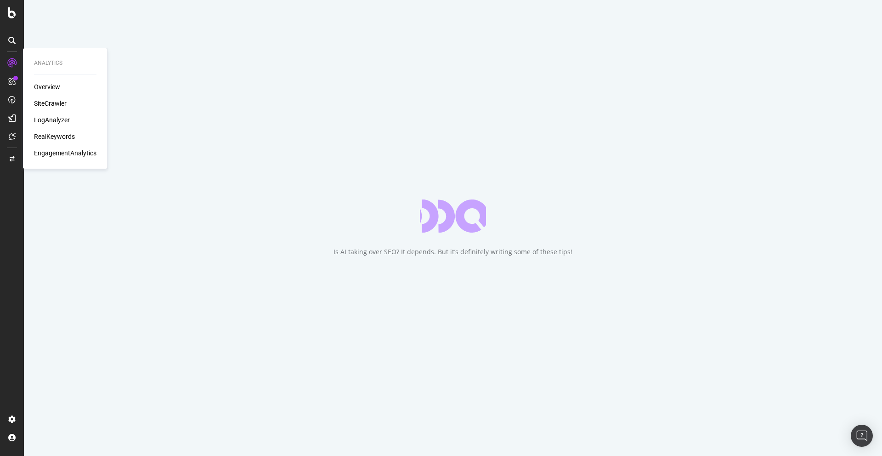
click at [51, 122] on div "LogAnalyzer" at bounding box center [52, 119] width 36 height 9
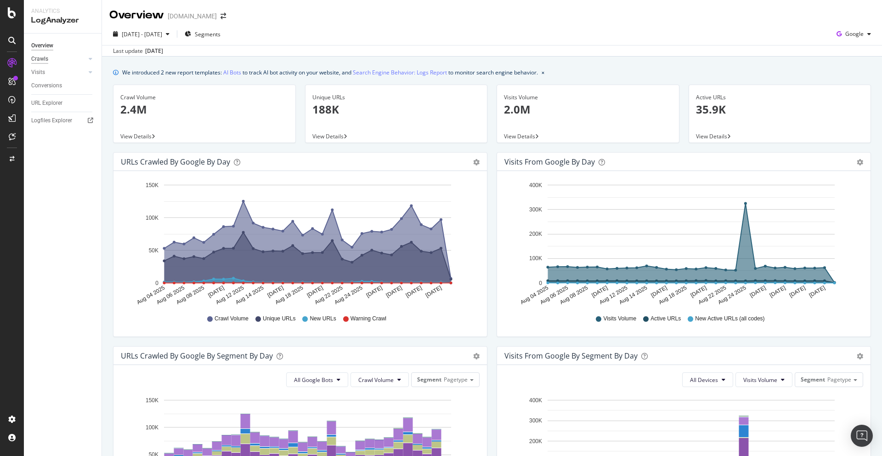
click at [46, 57] on div "Crawls" at bounding box center [39, 59] width 17 height 10
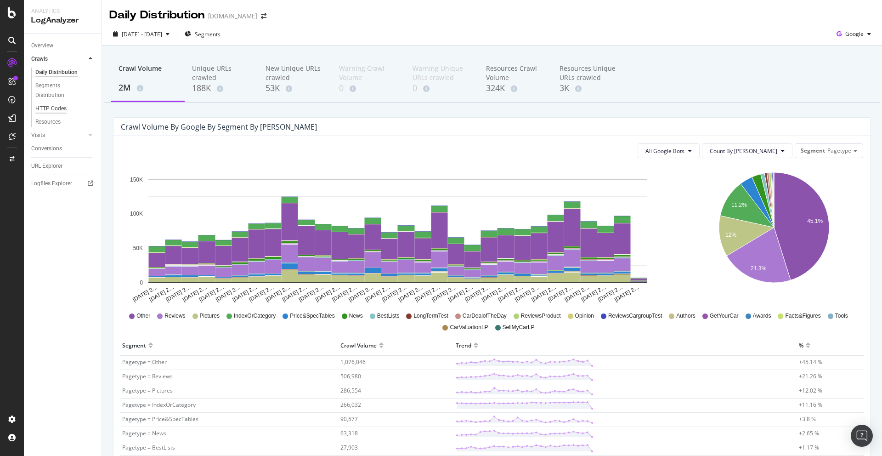
click at [56, 111] on div "HTTP Codes" at bounding box center [50, 109] width 31 height 10
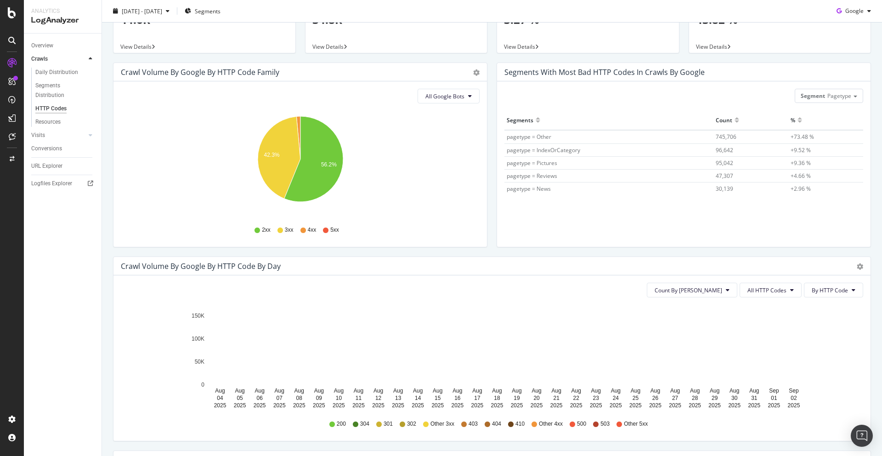
scroll to position [62, 0]
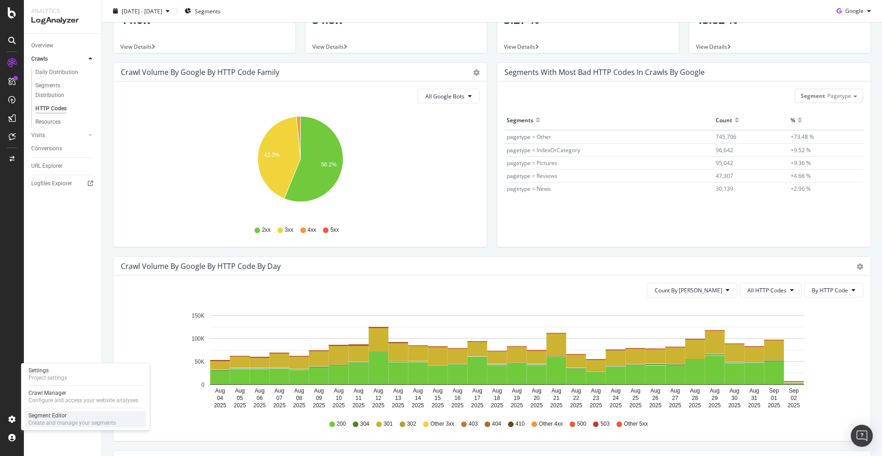
click at [53, 421] on div "Create and manage your segments" at bounding box center [71, 422] width 87 height 7
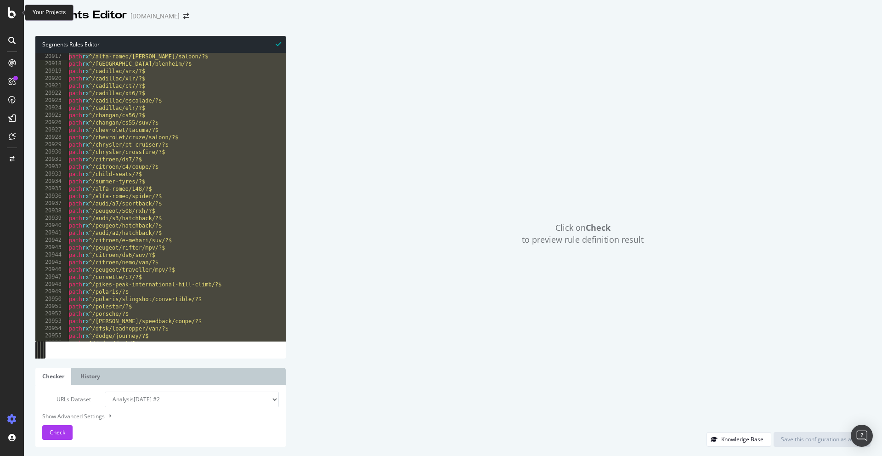
scroll to position [14327, 0]
drag, startPoint x: 107, startPoint y: 336, endPoint x: 25, endPoint y: 13, distance: 333.2
click at [25, 13] on div "Segments Editor [DOMAIN_NAME] Segments Rules Editor 20917 20918 20919 20920 209…" at bounding box center [441, 228] width 882 height 456
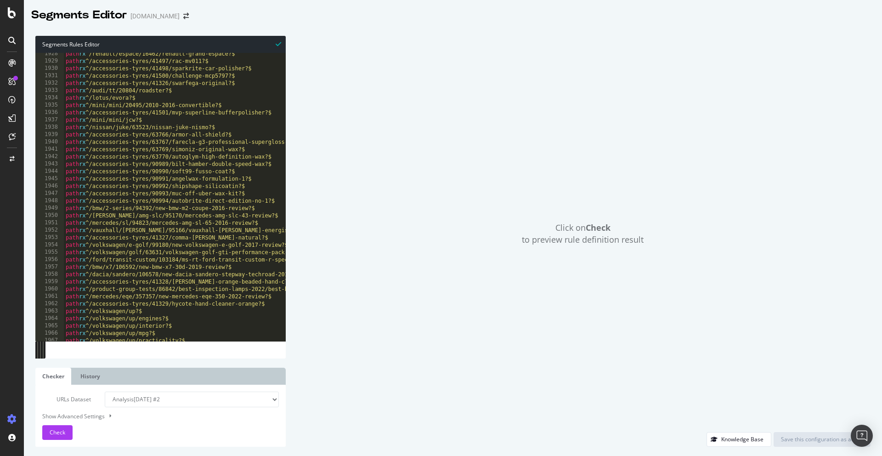
scroll to position [0, 0]
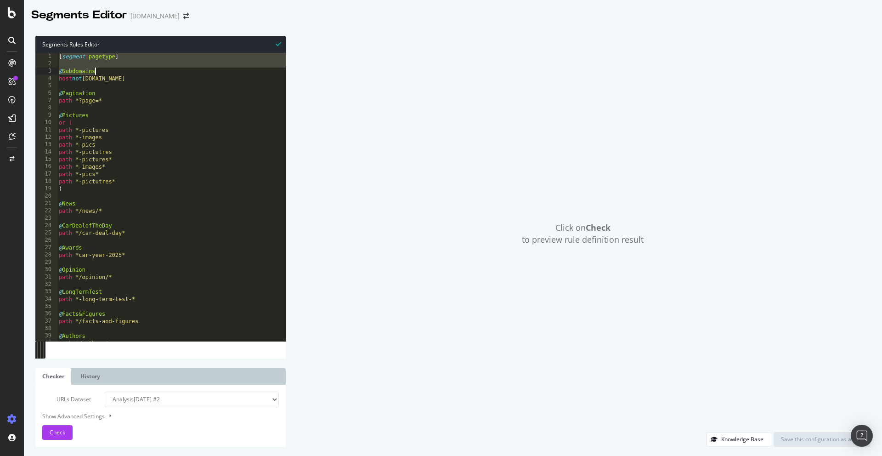
drag, startPoint x: 58, startPoint y: 56, endPoint x: 150, endPoint y: 72, distance: 93.7
click at [150, 72] on div "[ segment : pagetype ] @ Subdomains host not [DOMAIN_NAME] @ Pagination path *?…" at bounding box center [292, 204] width 470 height 303
type textarea "@Other path /*"
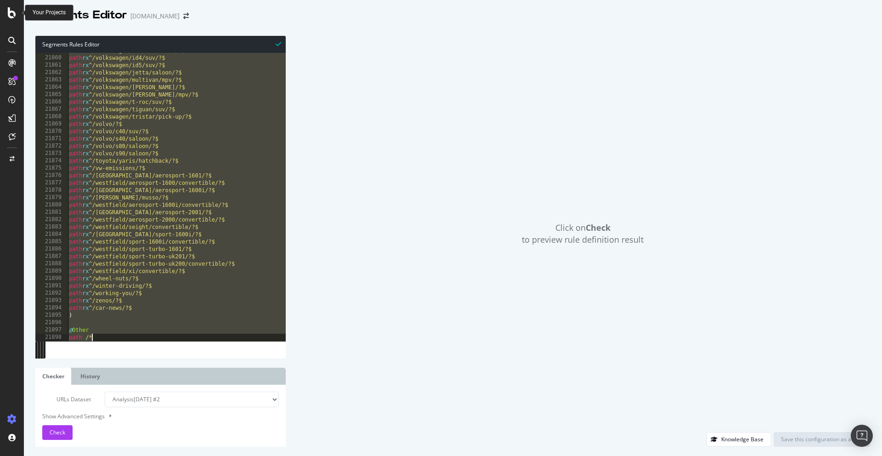
click at [10, 13] on icon at bounding box center [12, 12] width 8 height 11
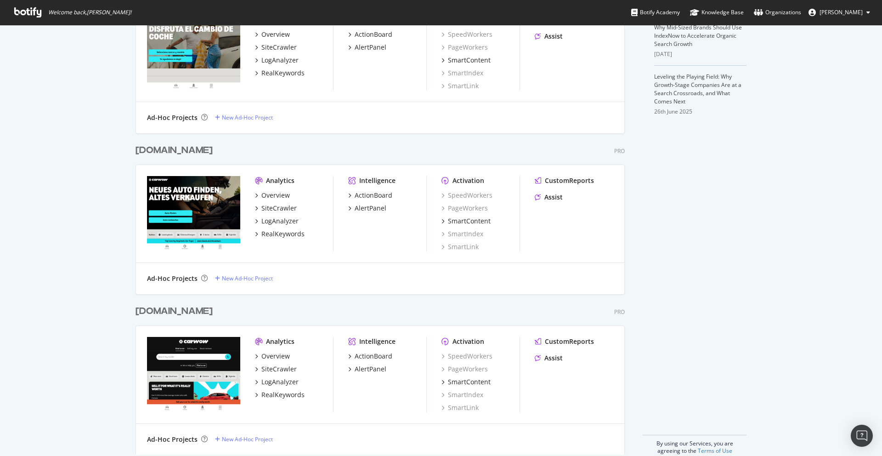
scroll to position [315, 0]
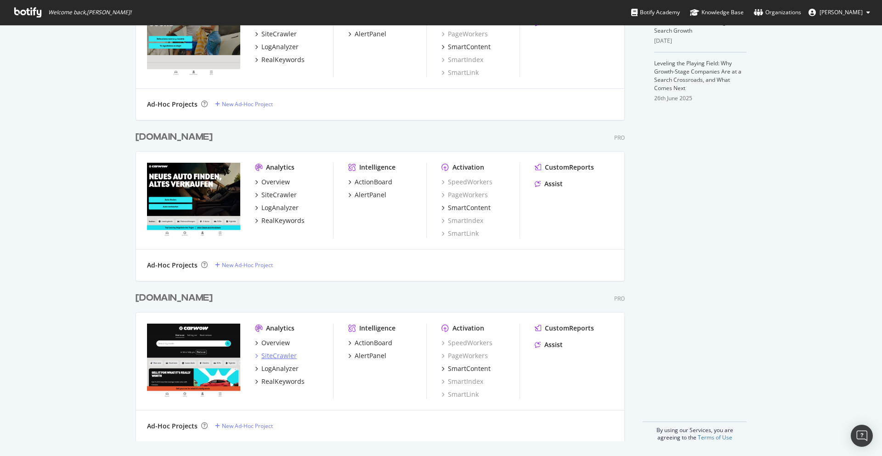
click at [272, 352] on div "SiteCrawler" at bounding box center [278, 355] width 35 height 9
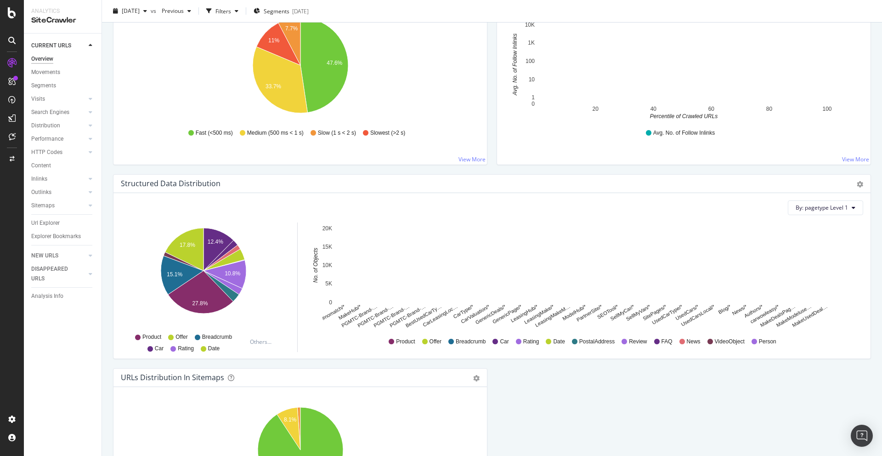
scroll to position [850, 0]
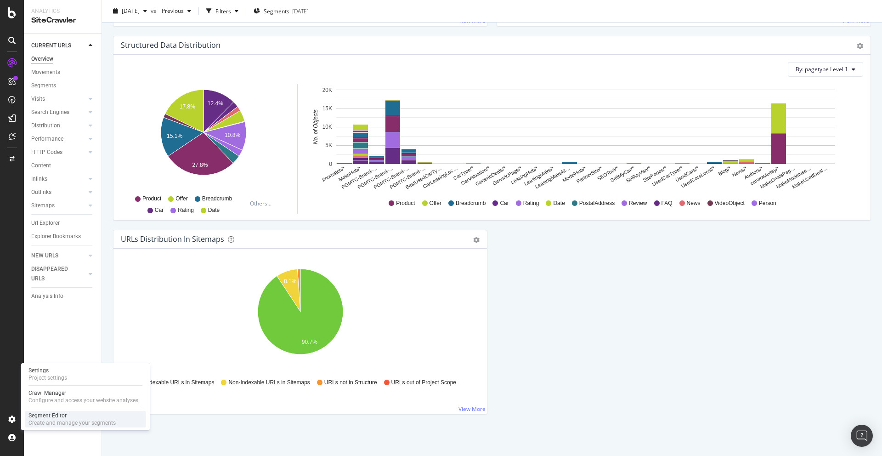
click at [45, 418] on div "Segment Editor" at bounding box center [71, 415] width 87 height 7
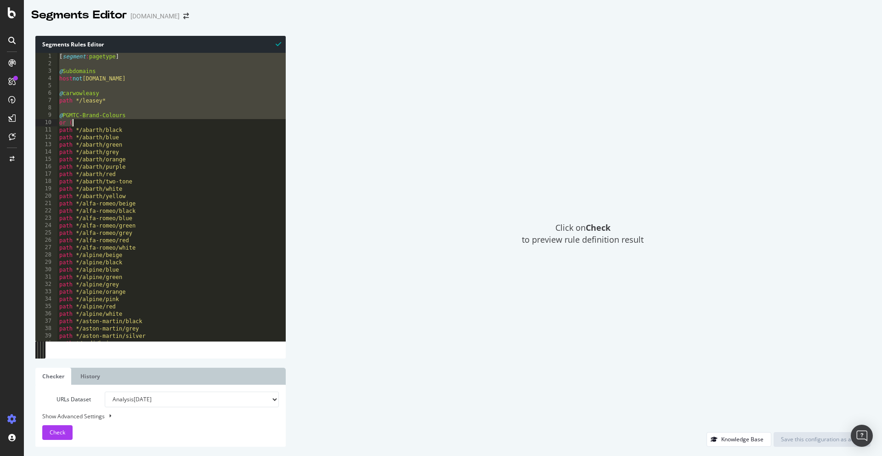
drag, startPoint x: 59, startPoint y: 57, endPoint x: 181, endPoint y: 123, distance: 139.0
click at [181, 123] on div "[ segment : pagetype ] @ Subdomains host not [DOMAIN_NAME] @ carwowleasy path *…" at bounding box center [308, 204] width 503 height 303
type textarea "@UsedCars path */used-cars*"
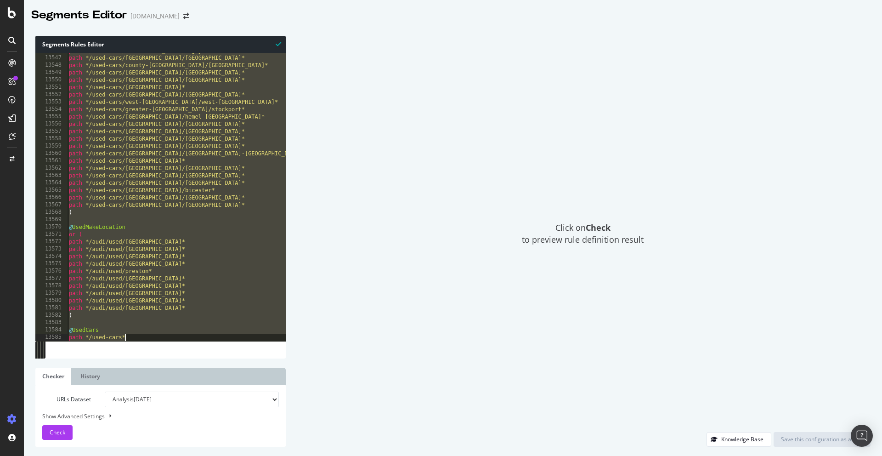
scroll to position [14767, 0]
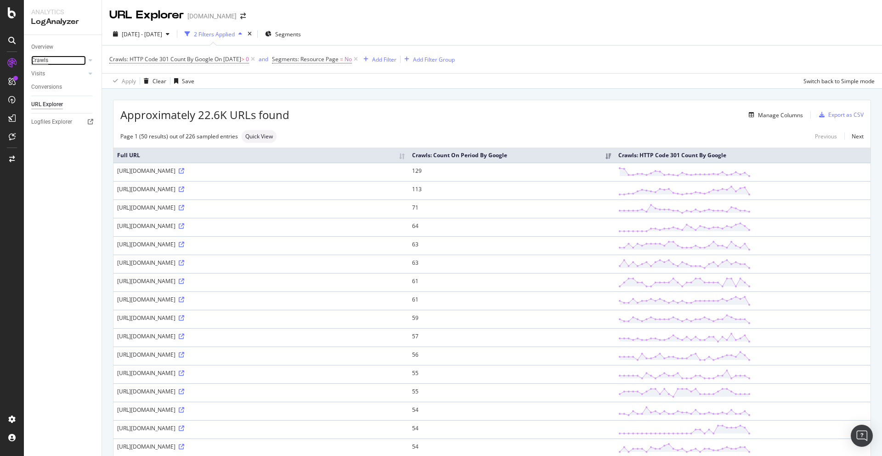
click at [35, 62] on div "Crawls" at bounding box center [39, 61] width 17 height 10
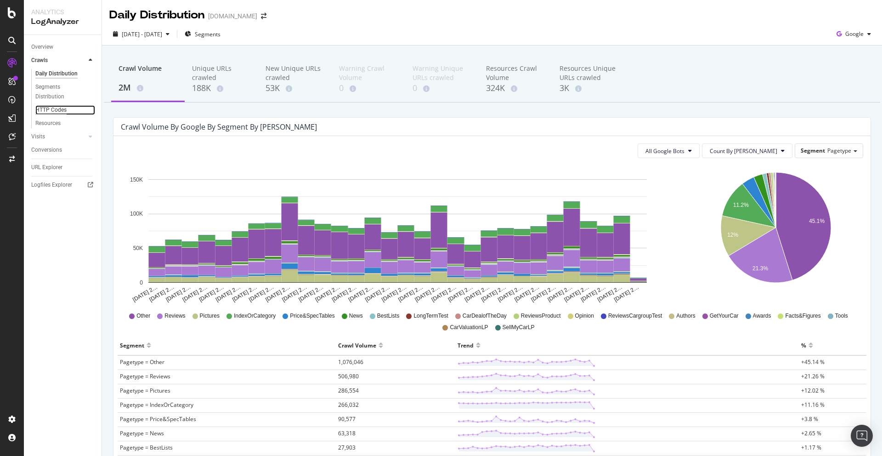
click at [47, 108] on div "HTTP Codes" at bounding box center [50, 110] width 31 height 10
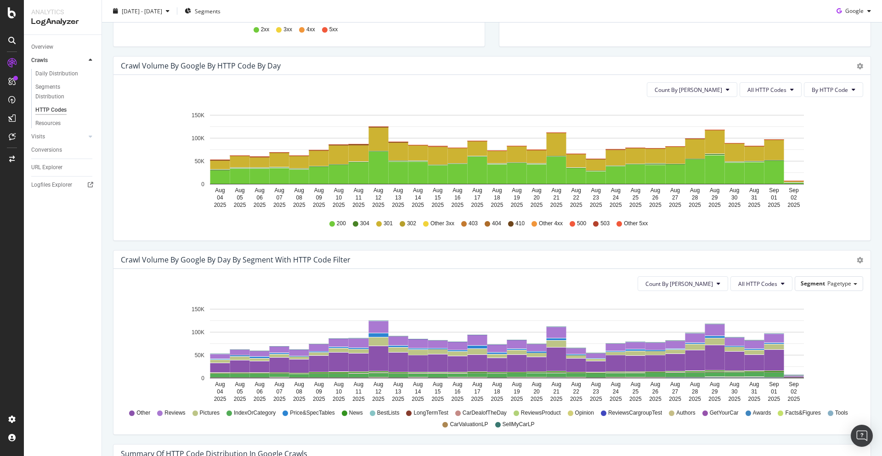
scroll to position [302, 0]
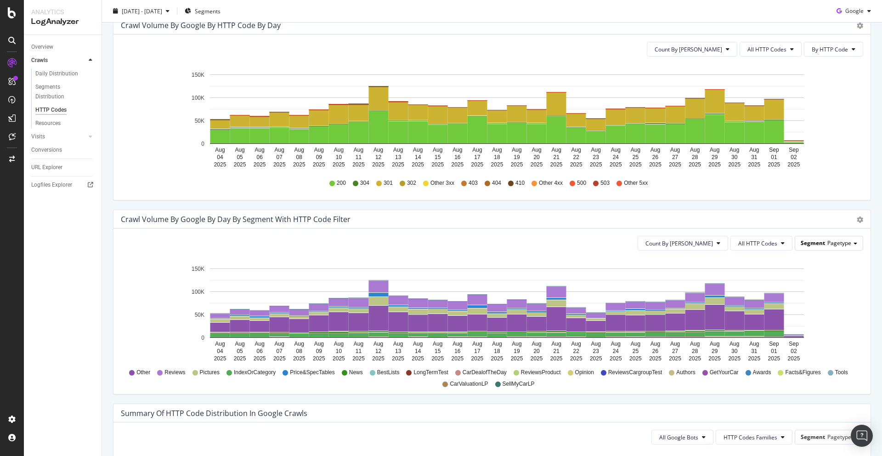
click at [812, 243] on span "Segment" at bounding box center [813, 243] width 24 height 8
click at [839, 243] on span "Pagetype" at bounding box center [839, 243] width 24 height 8
click at [841, 243] on span "Pagetype" at bounding box center [839, 243] width 24 height 8
click at [762, 243] on span "All HTTP Codes" at bounding box center [757, 243] width 39 height 8
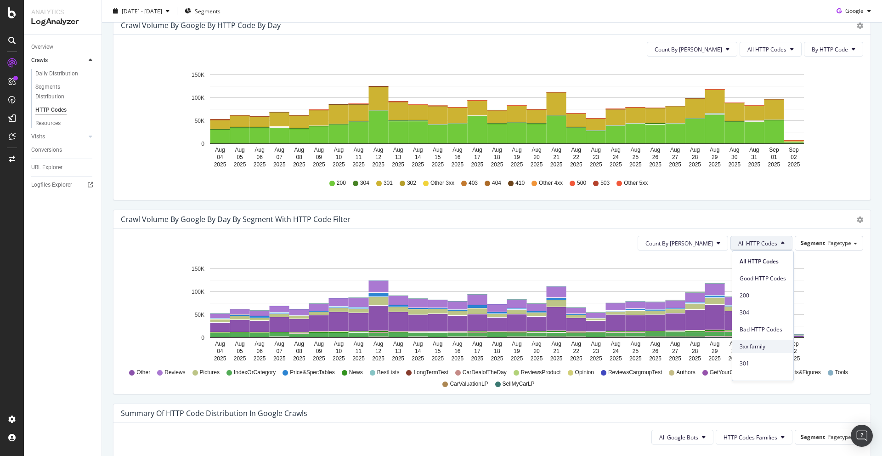
click at [757, 349] on span "3xx family" at bounding box center [763, 346] width 46 height 8
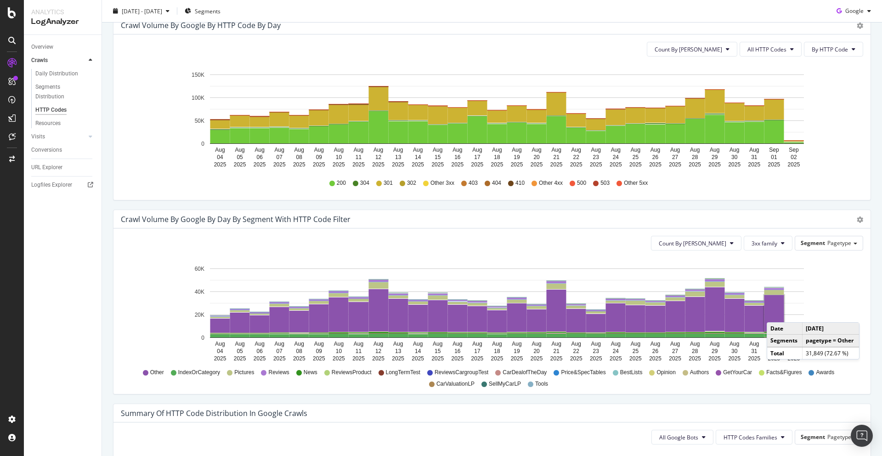
click at [776, 313] on rect "A chart." at bounding box center [775, 313] width 20 height 36
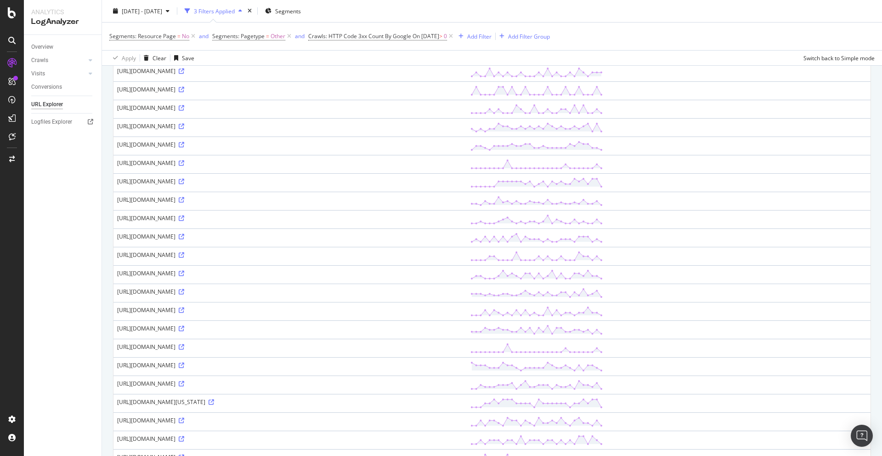
scroll to position [156, 0]
